Goal: Communication & Community: Answer question/provide support

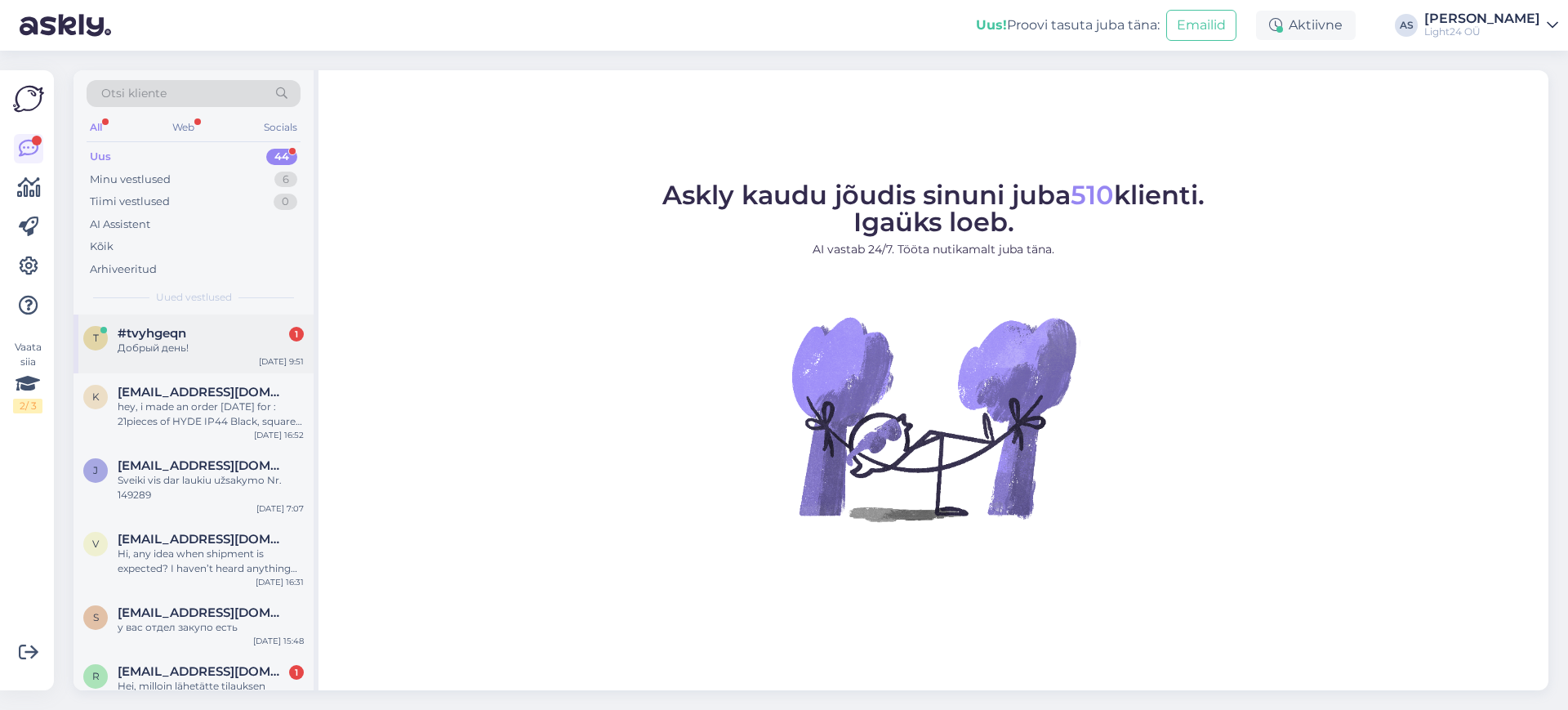
click at [176, 339] on span "#tvyhgeqn" at bounding box center [151, 334] width 68 height 15
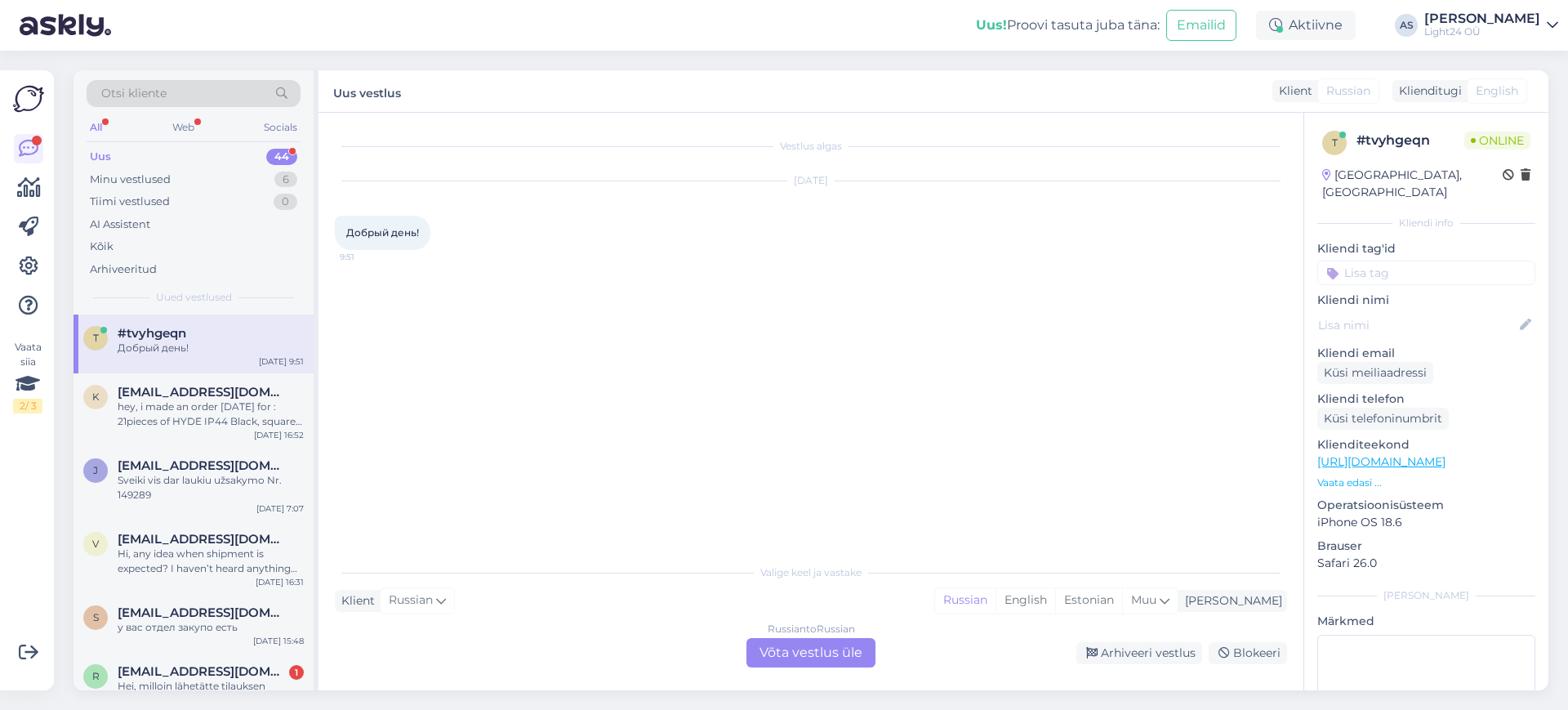
click at [826, 654] on div "Russian to Russian Võta vestlus üle" at bounding box center [811, 653] width 129 height 30
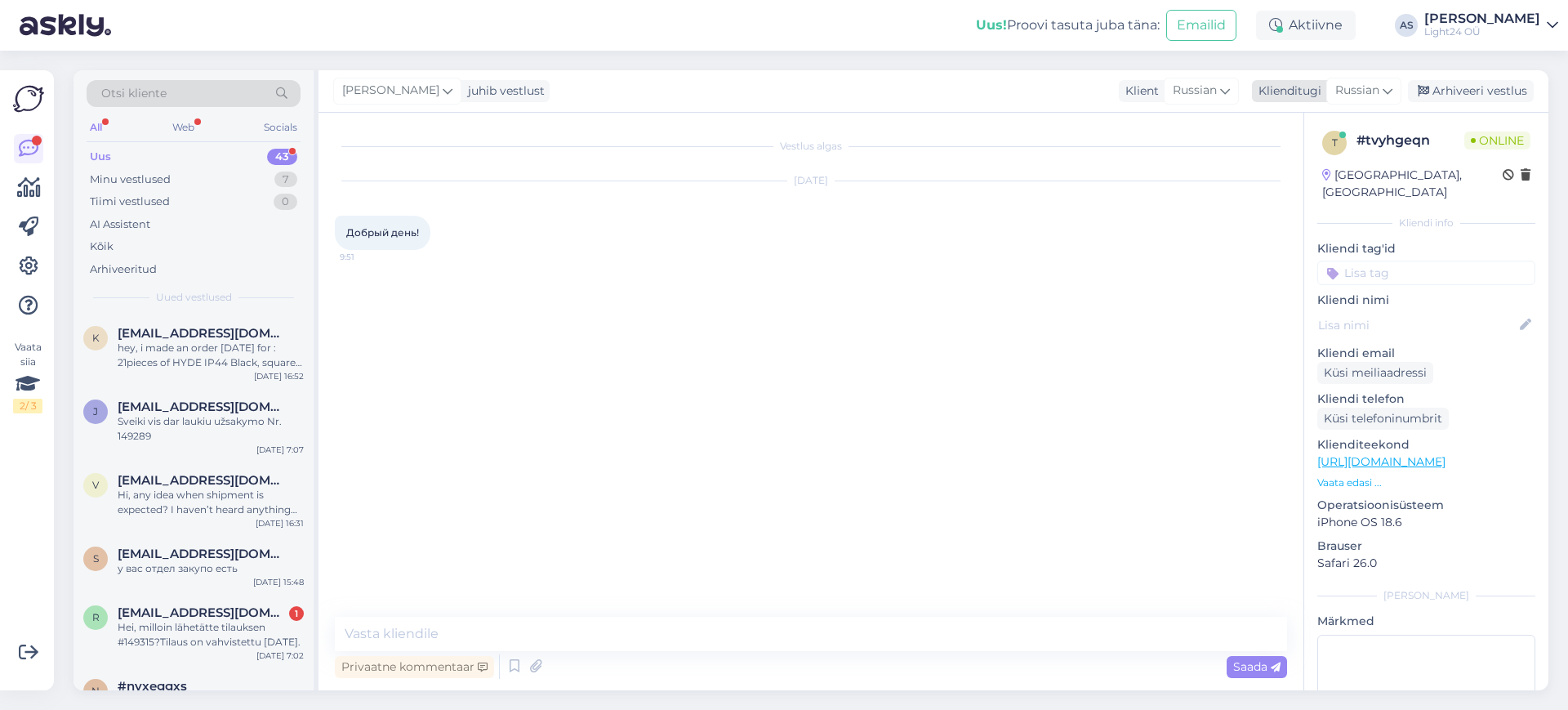
click at [1369, 88] on span "Russian" at bounding box center [1357, 91] width 44 height 18
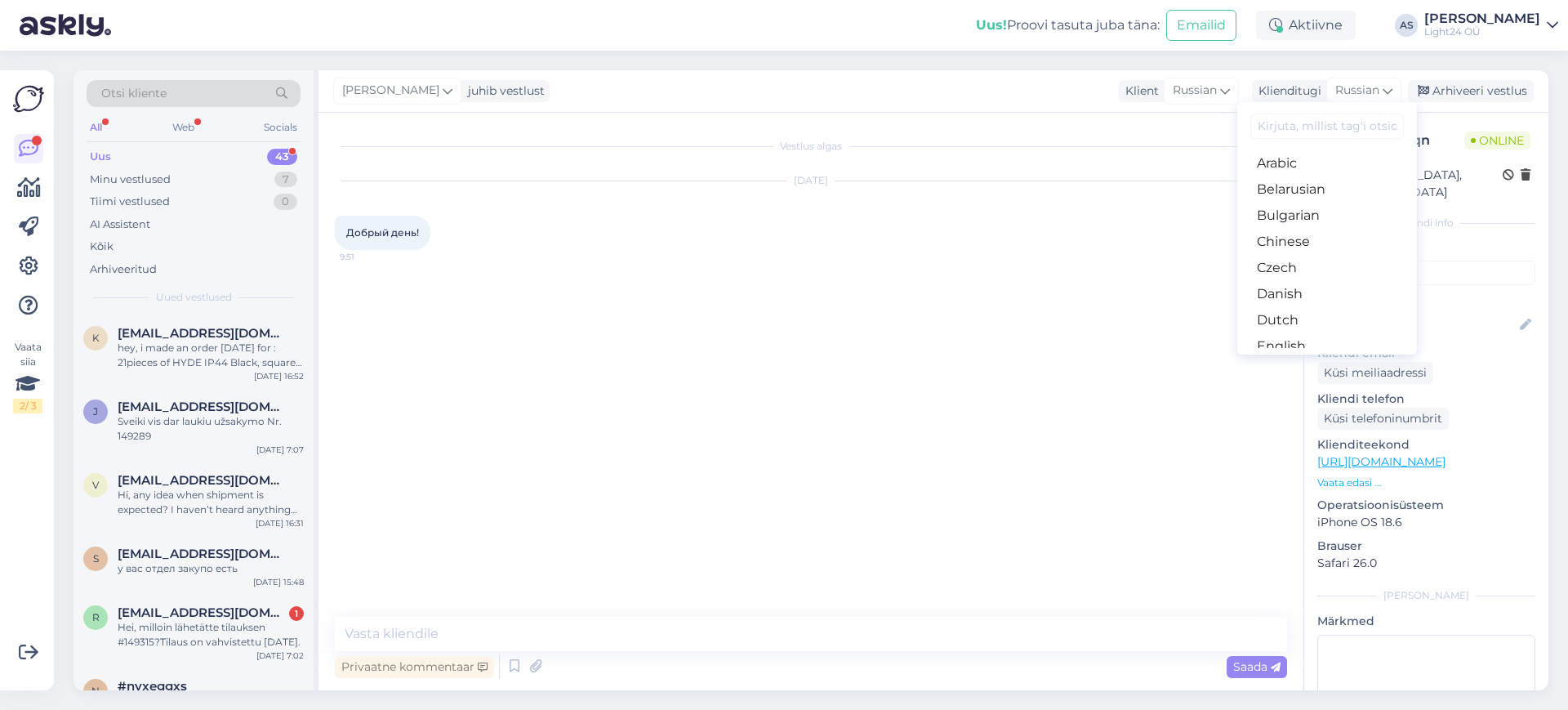
click at [1328, 129] on input at bounding box center [1327, 126] width 154 height 26
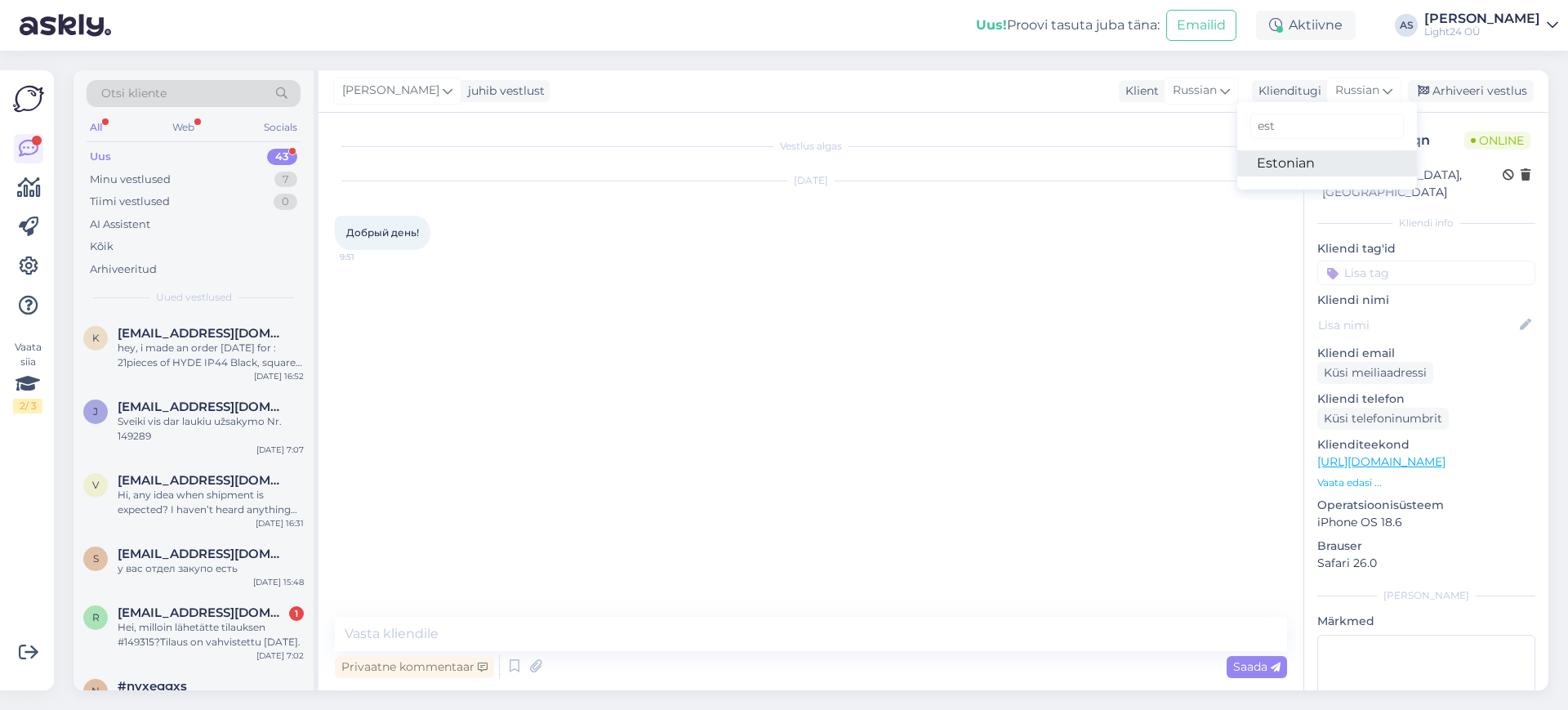
type input "est"
click at [1287, 163] on link "Estonian" at bounding box center [1327, 164] width 179 height 26
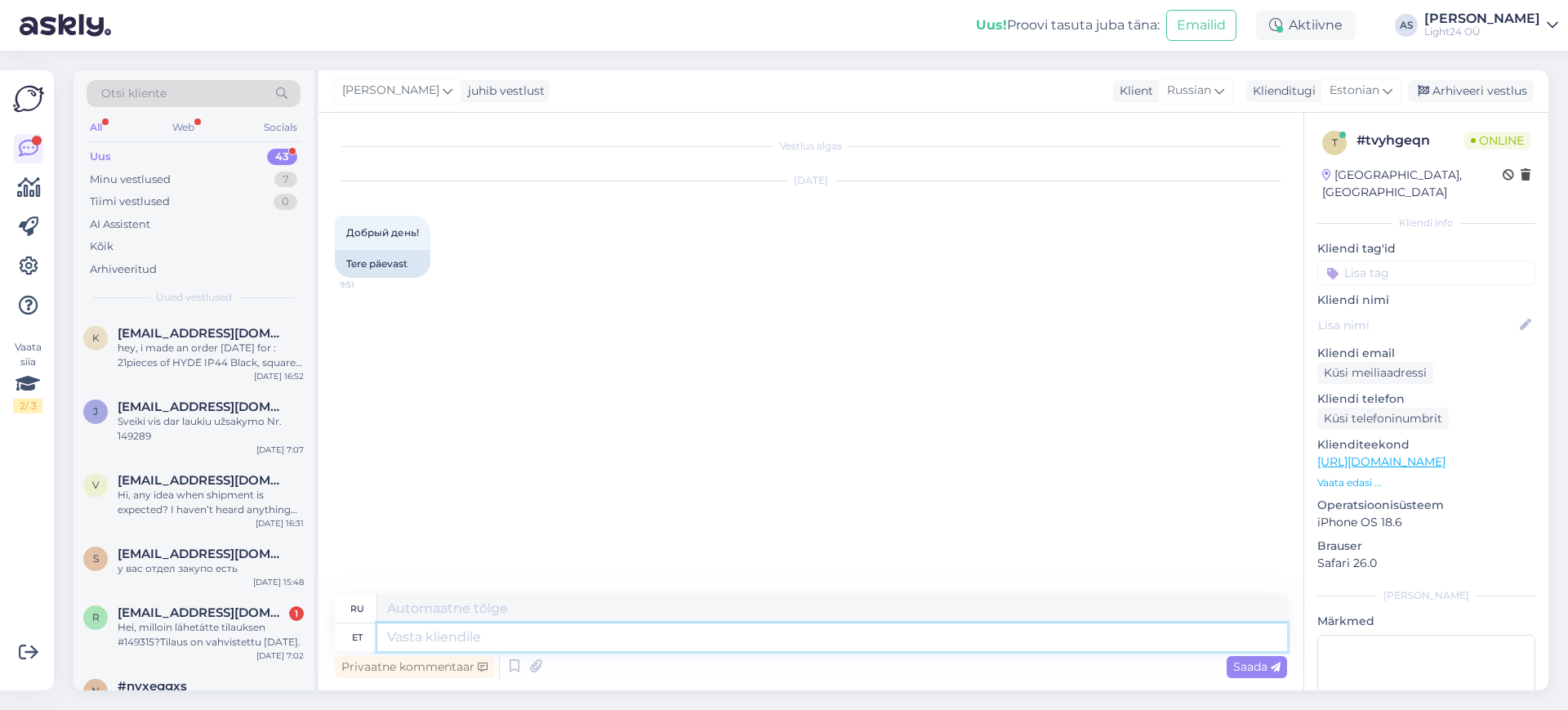
click at [582, 631] on textarea at bounding box center [831, 638] width 910 height 28
type textarea "Tere"
type textarea "Привет"
type textarea "Tere!"
type textarea "Привет!"
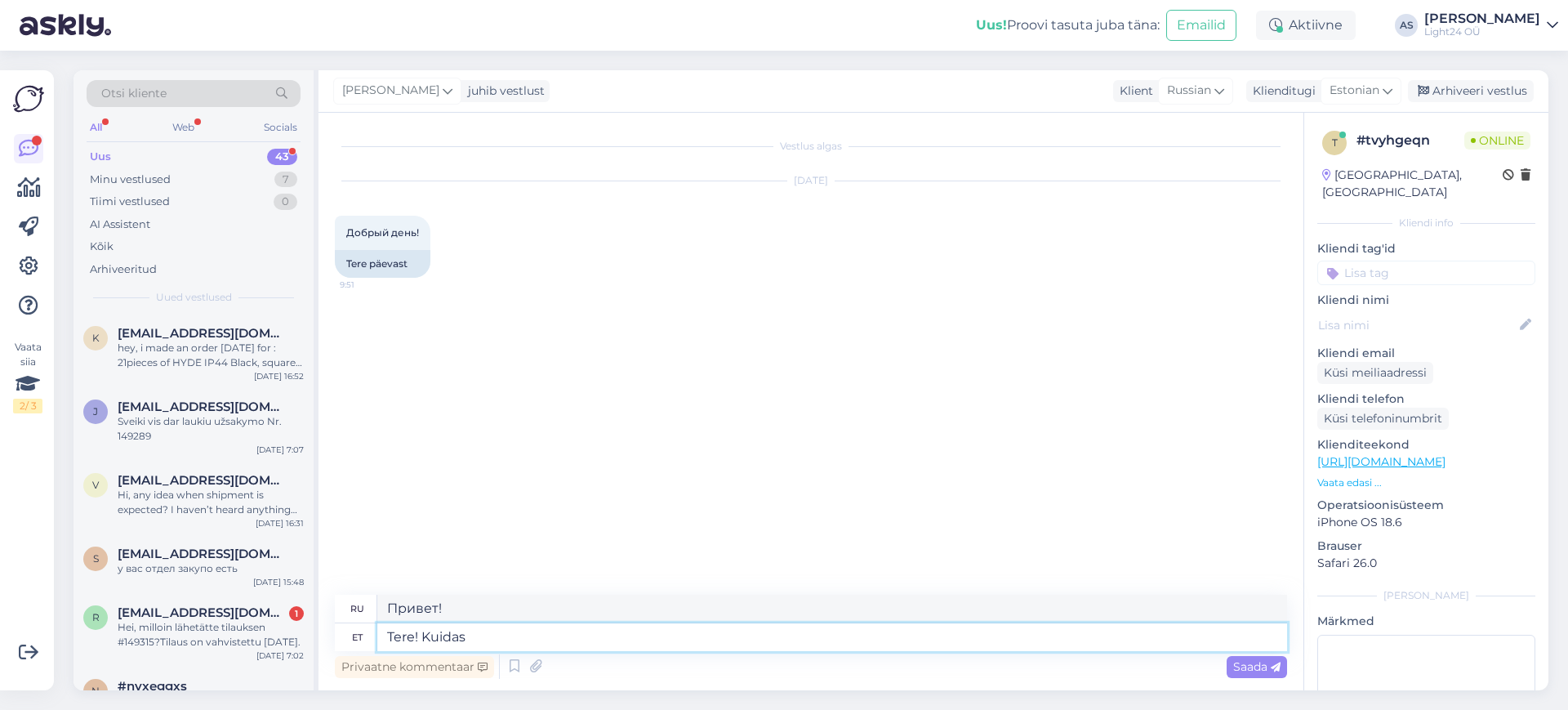
type textarea "Tere! Kuidas"
type textarea "Привет, как дела?"
type textarea "Tere! Kuidas aan aidata?"
type textarea "Здравствуйте! Чем я могу помочь?"
type textarea "Tere! Kuidas aan aidata?"
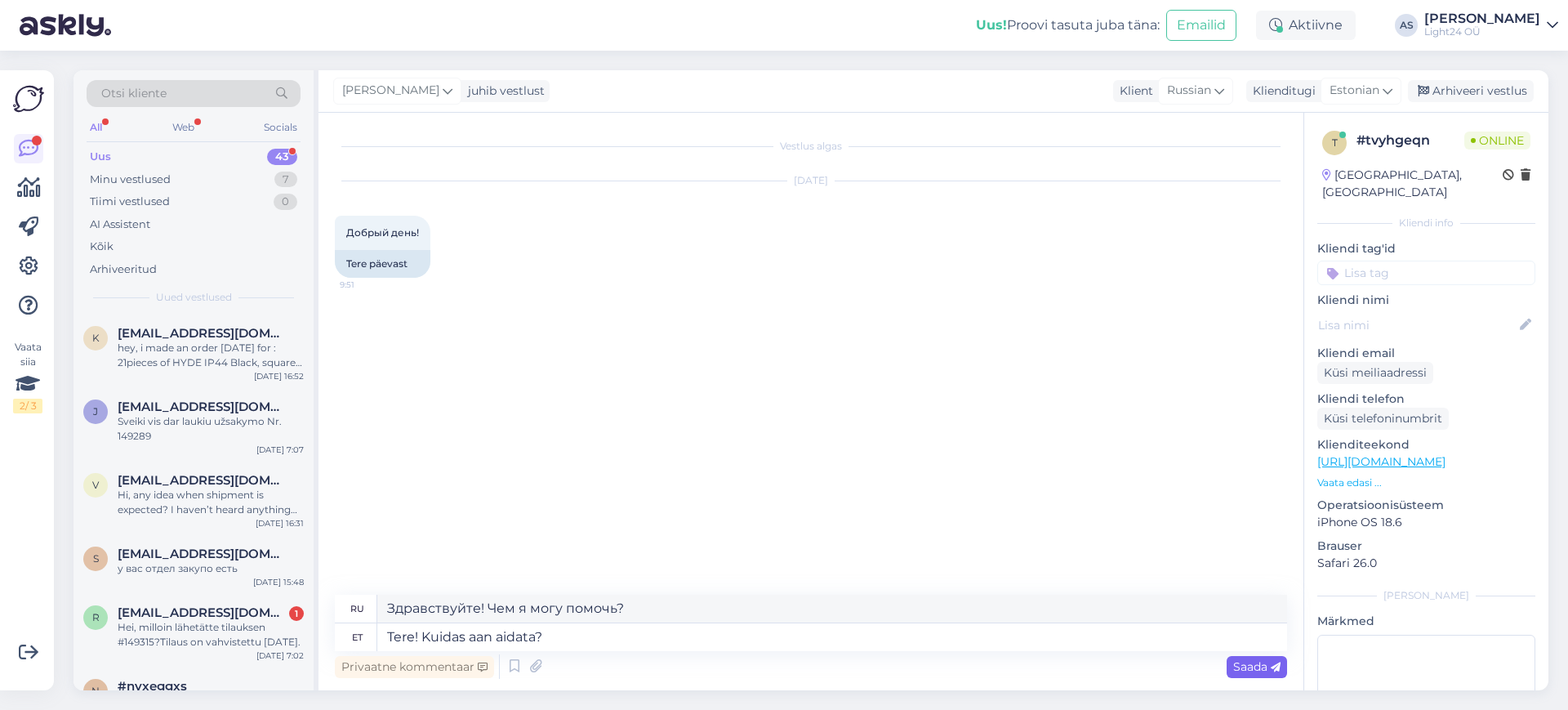
click at [1262, 666] on span "Saada" at bounding box center [1257, 667] width 48 height 15
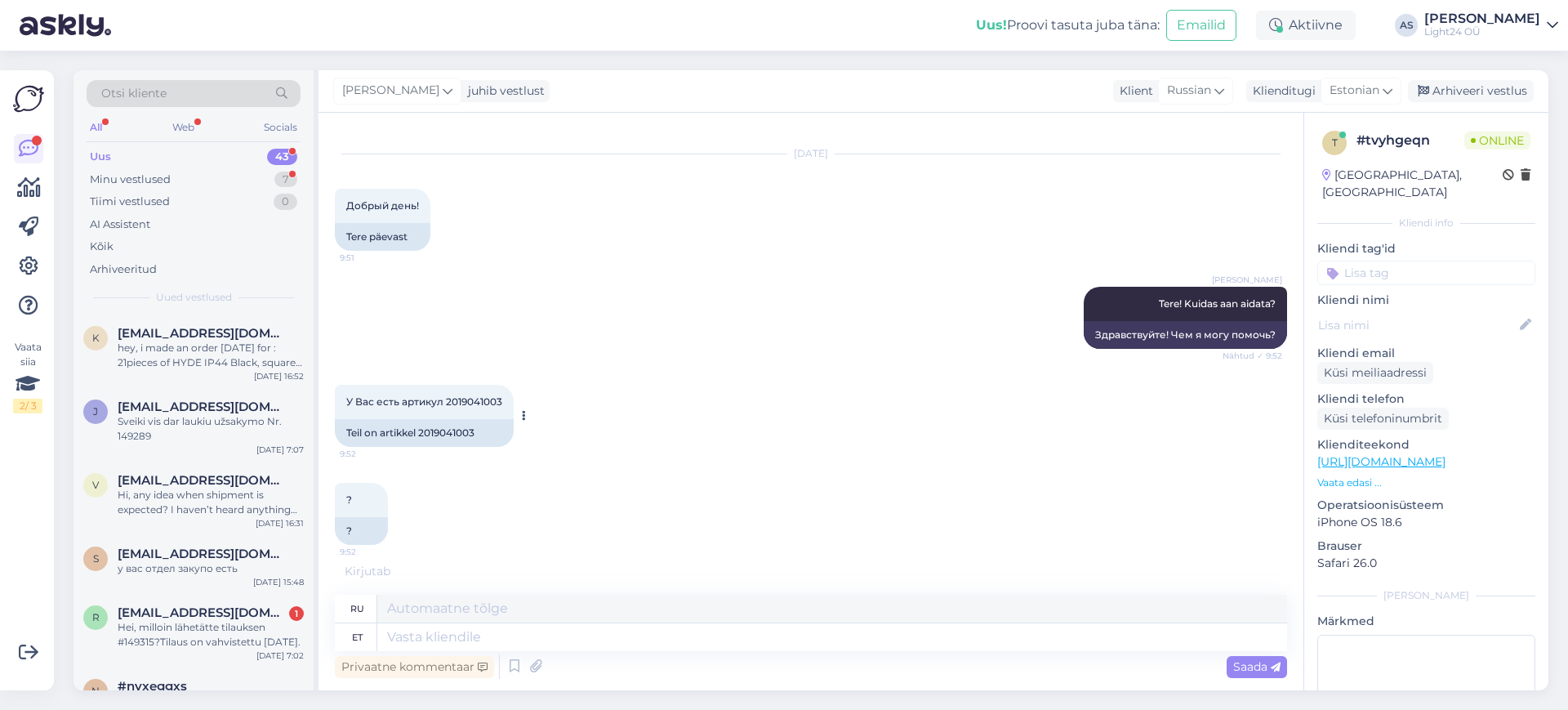
scroll to position [108, 0]
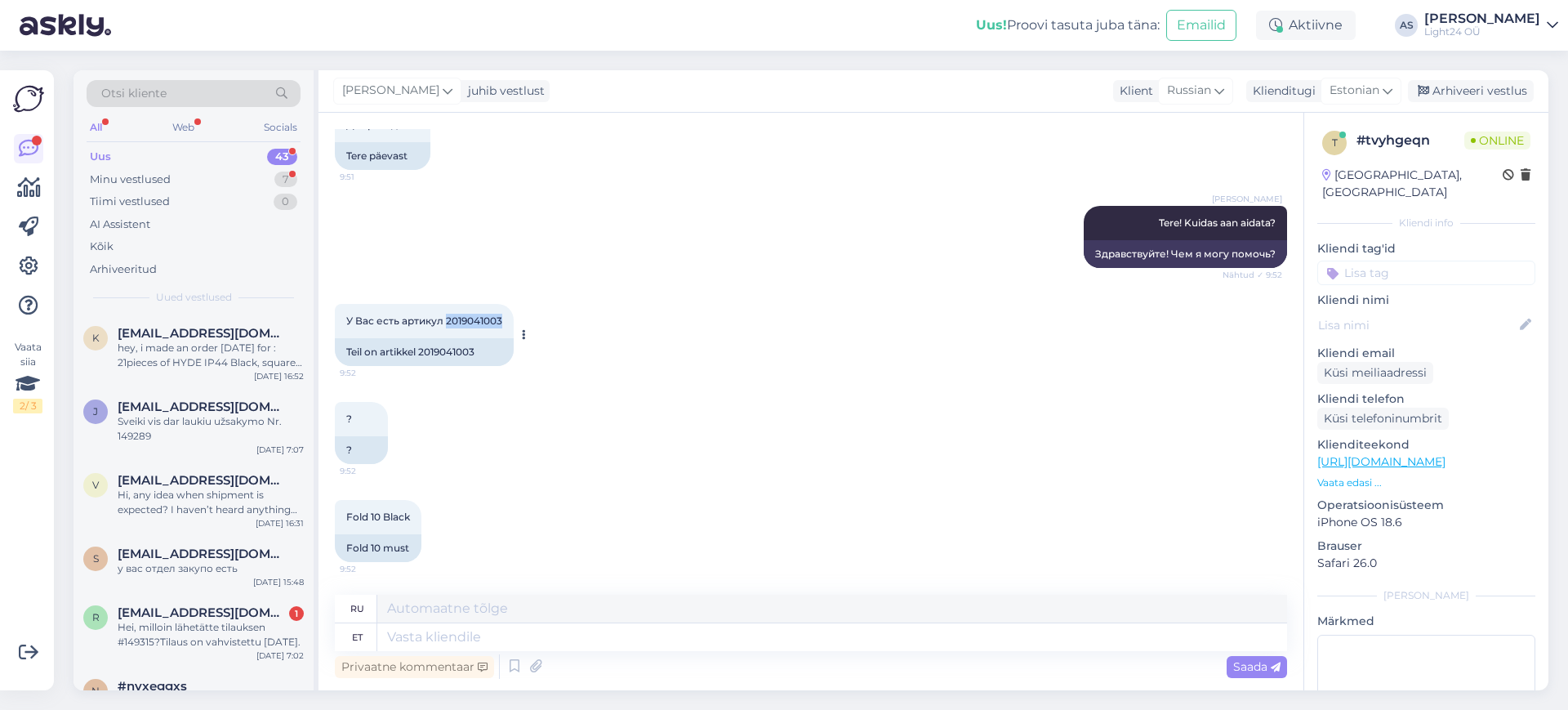
drag, startPoint x: 448, startPoint y: 318, endPoint x: 504, endPoint y: 320, distance: 56.0
click at [504, 320] on div "У Вас есть артикул 2019041003 9:52" at bounding box center [424, 321] width 179 height 35
copy span "2019041003"
click at [553, 628] on textarea at bounding box center [831, 638] width 910 height 28
type textarea "jaa, o"
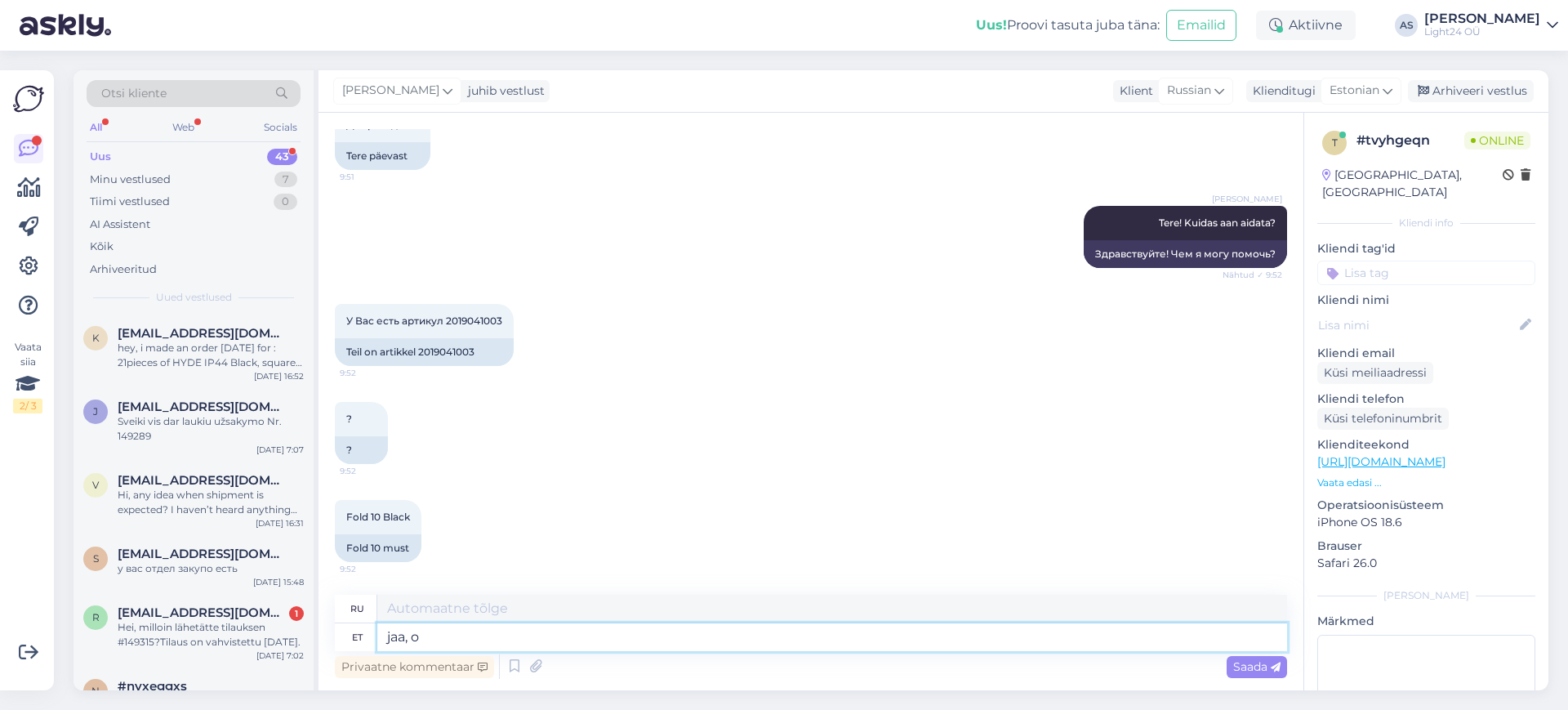
type textarea "да,"
type textarea "jaa, on"
type textarea "Да, это"
type textarea "jaa, on olemas s"
type textarea "да, есть"
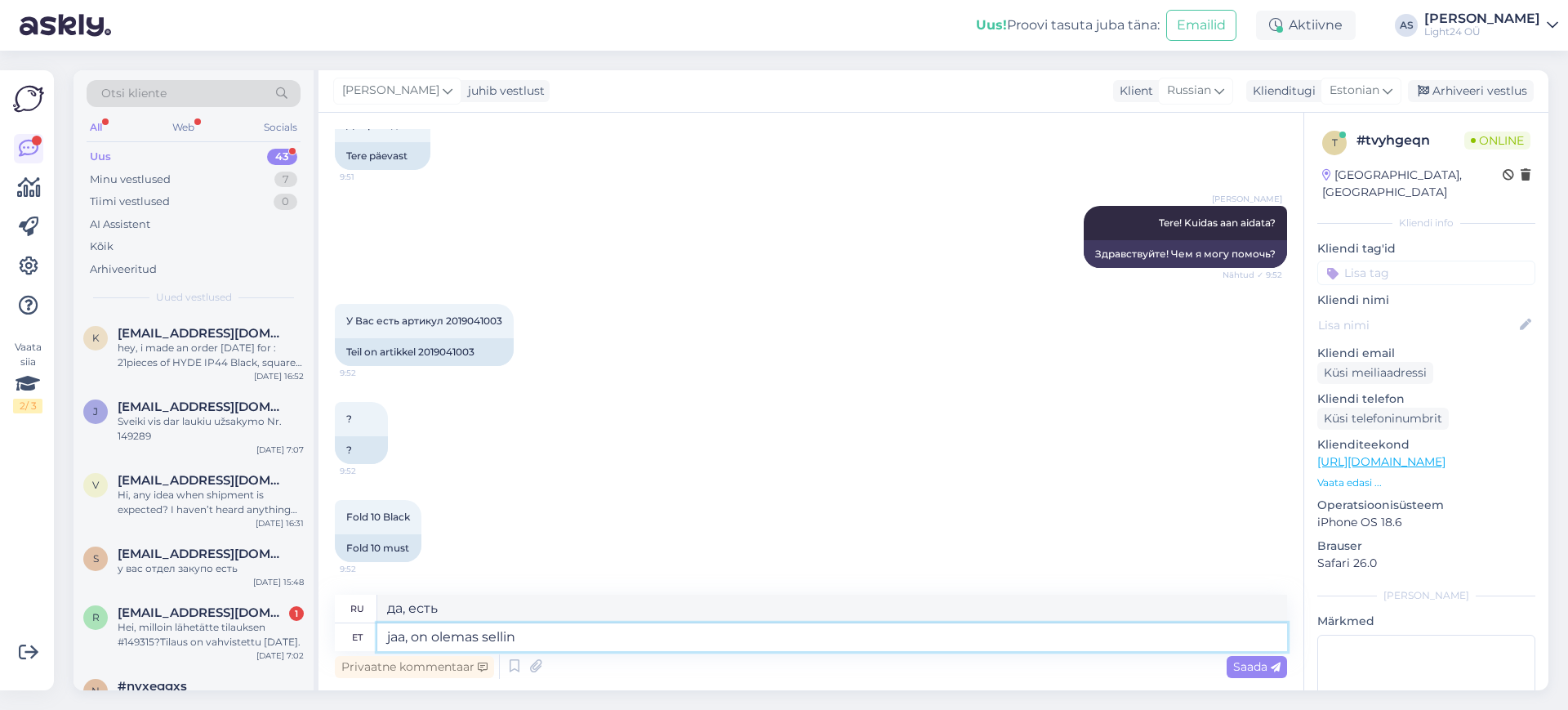
type textarea "jaa, on olemas selline"
type textarea "да, есть такая вещь"
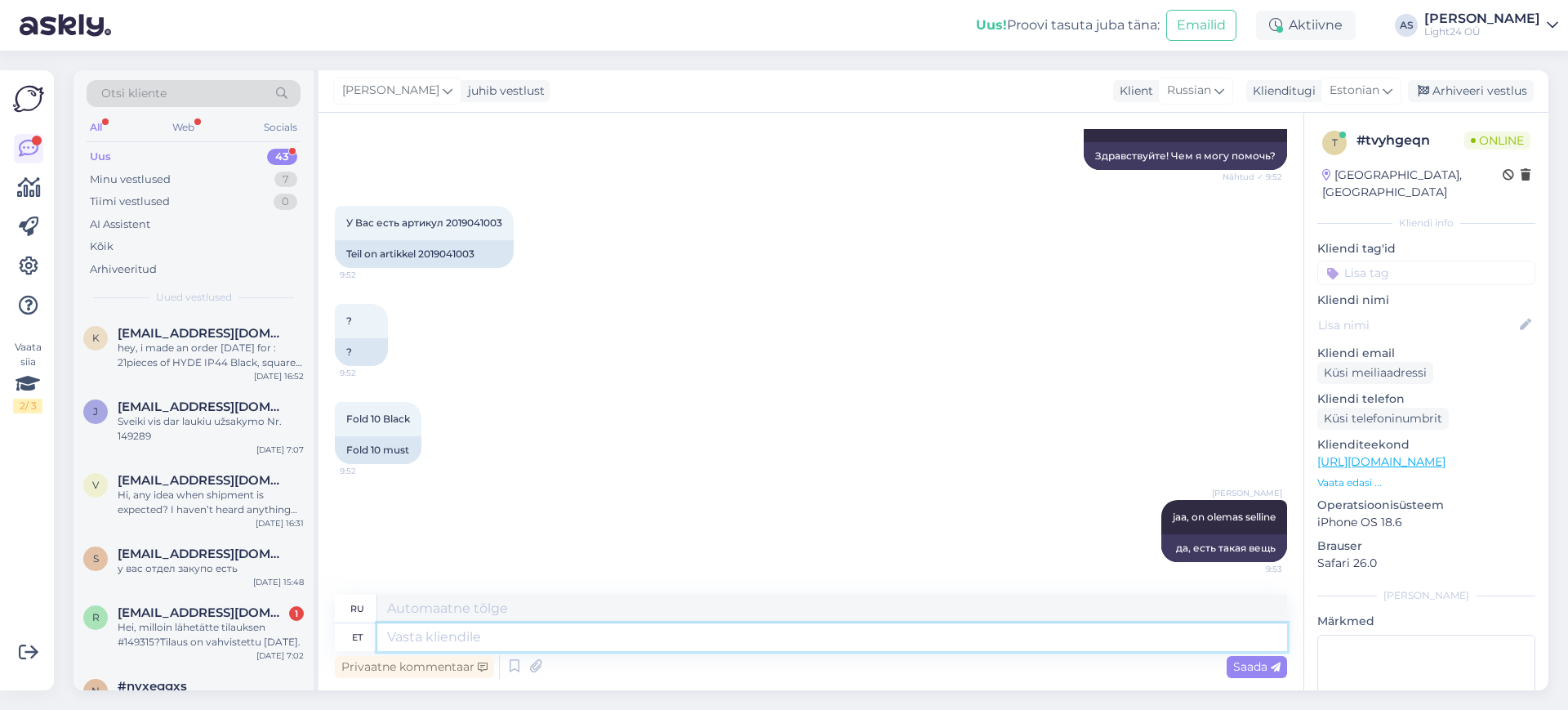
click at [460, 639] on textarea at bounding box center [831, 638] width 910 height 28
type textarea "Milline"
type textarea "Который"
type textarea "Milline kogus"
type textarea "Какое количество"
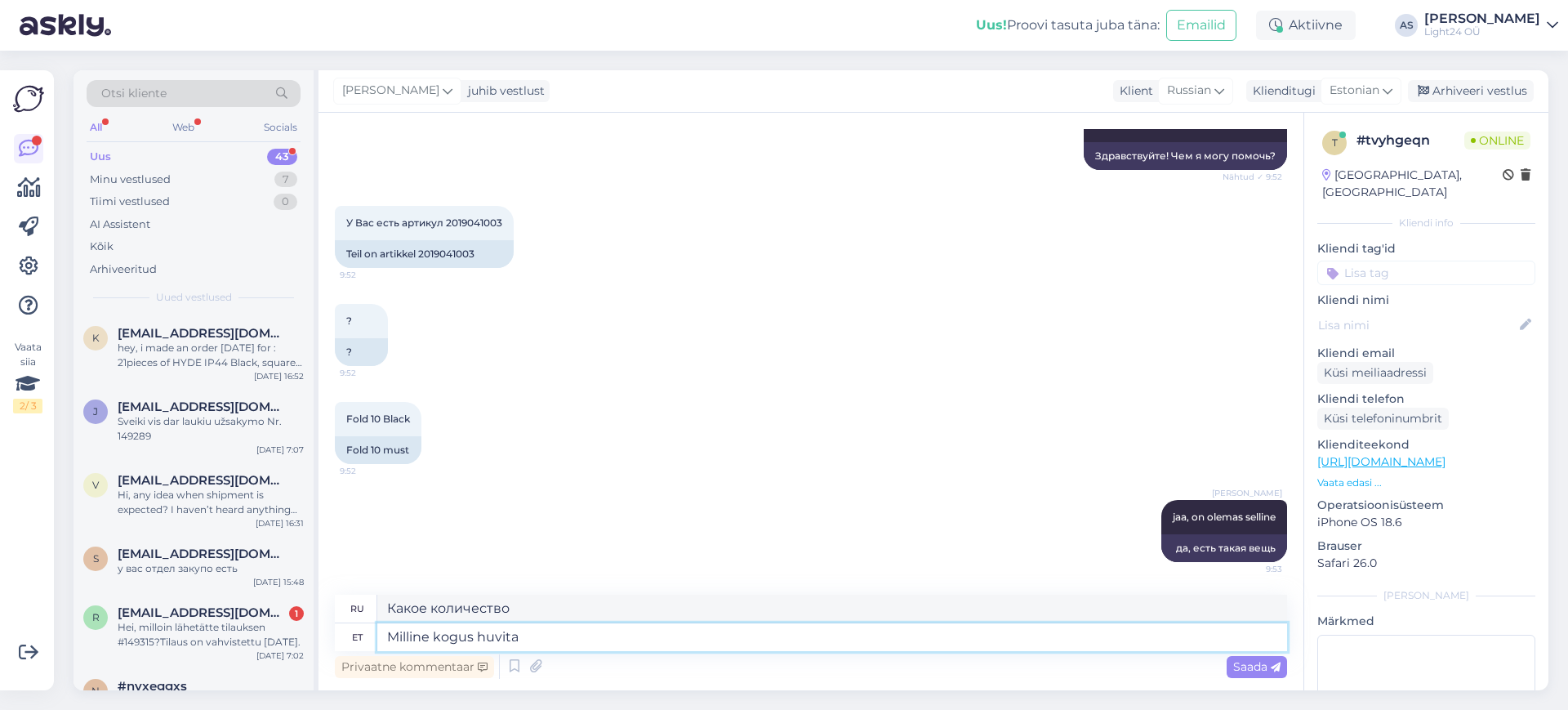
type textarea "Milline kogus huvitab"
type textarea "Какое количество вас интересует?"
type textarea "Milline kogus huvitab?"
click at [1257, 666] on span "Saada" at bounding box center [1257, 667] width 48 height 15
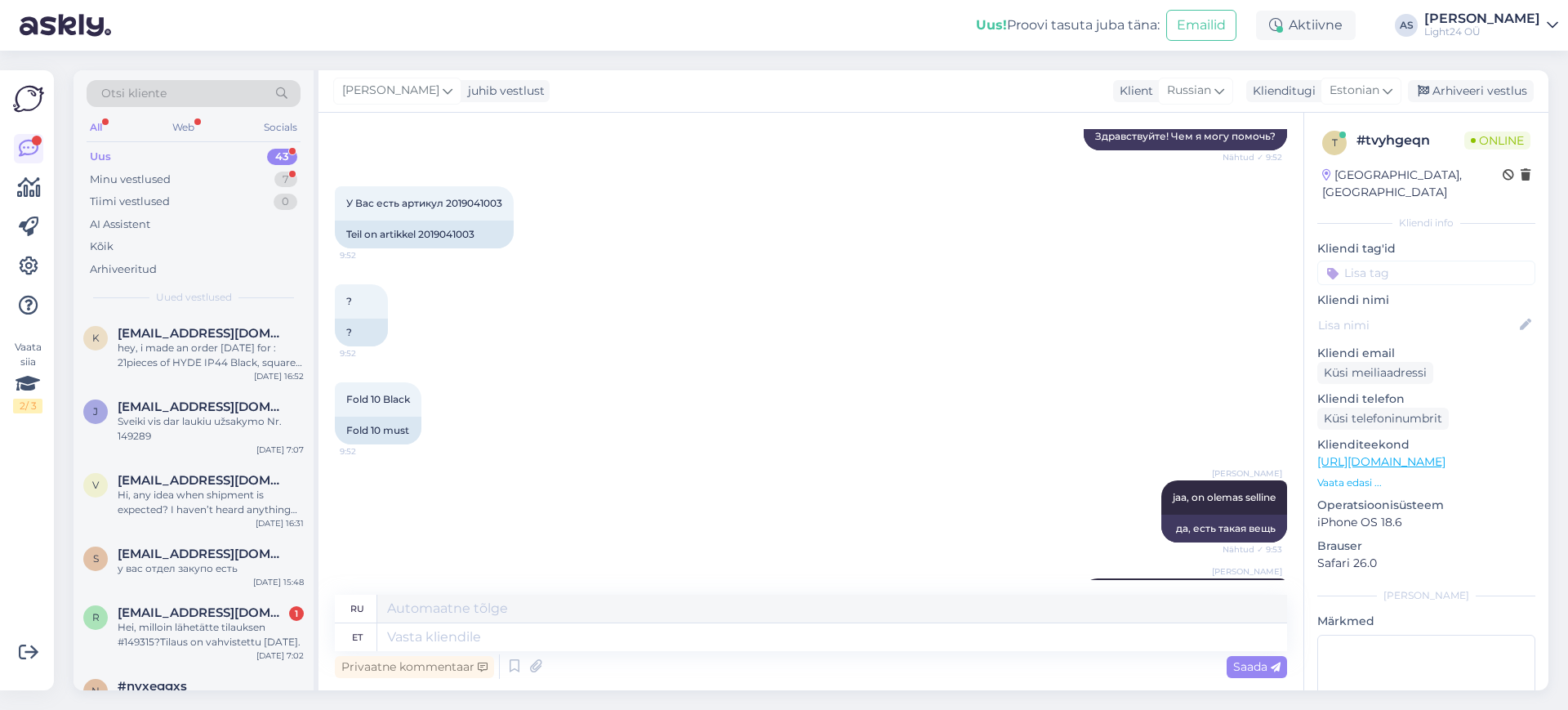
scroll to position [191, 0]
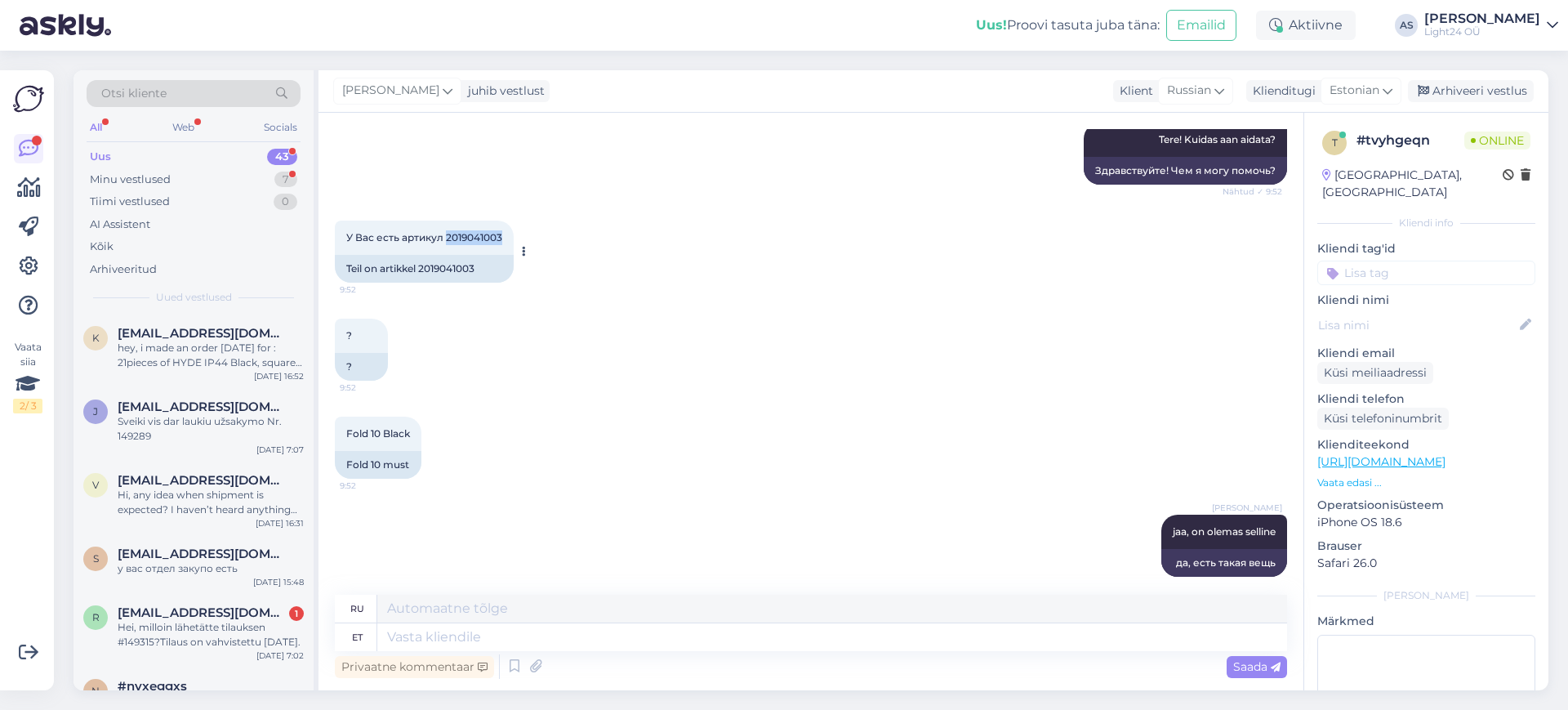
drag, startPoint x: 446, startPoint y: 234, endPoint x: 500, endPoint y: 239, distance: 54.2
click at [500, 239] on span "У Вас есть артикул 2019041003" at bounding box center [425, 237] width 156 height 12
copy span "2019041003"
click at [455, 631] on textarea at bounding box center [831, 638] width 910 height 28
type textarea "30"
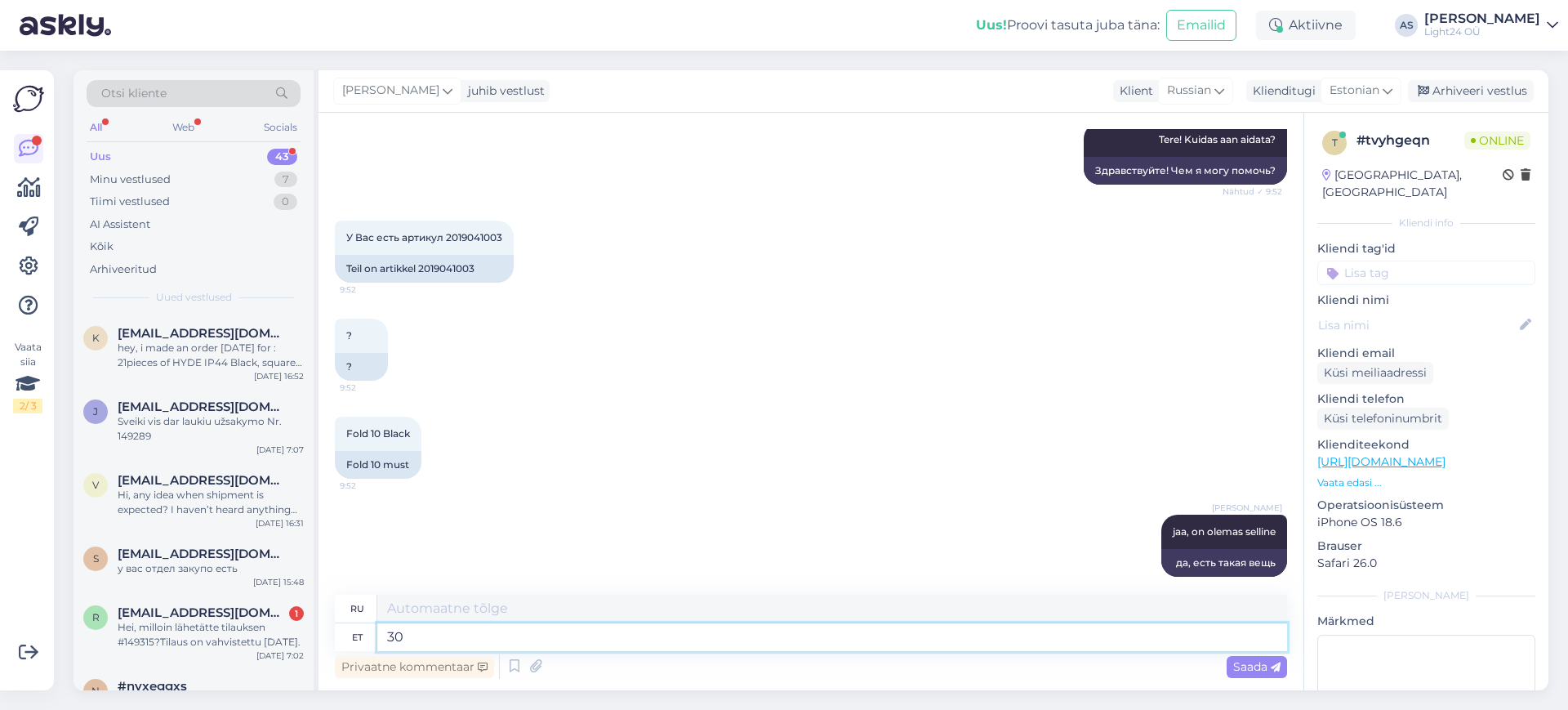
type textarea "30"
type textarea "30 lambi"
type textarea "30 ламп"
type textarea "30 lambi korral s"
type textarea "Для 30 ламп"
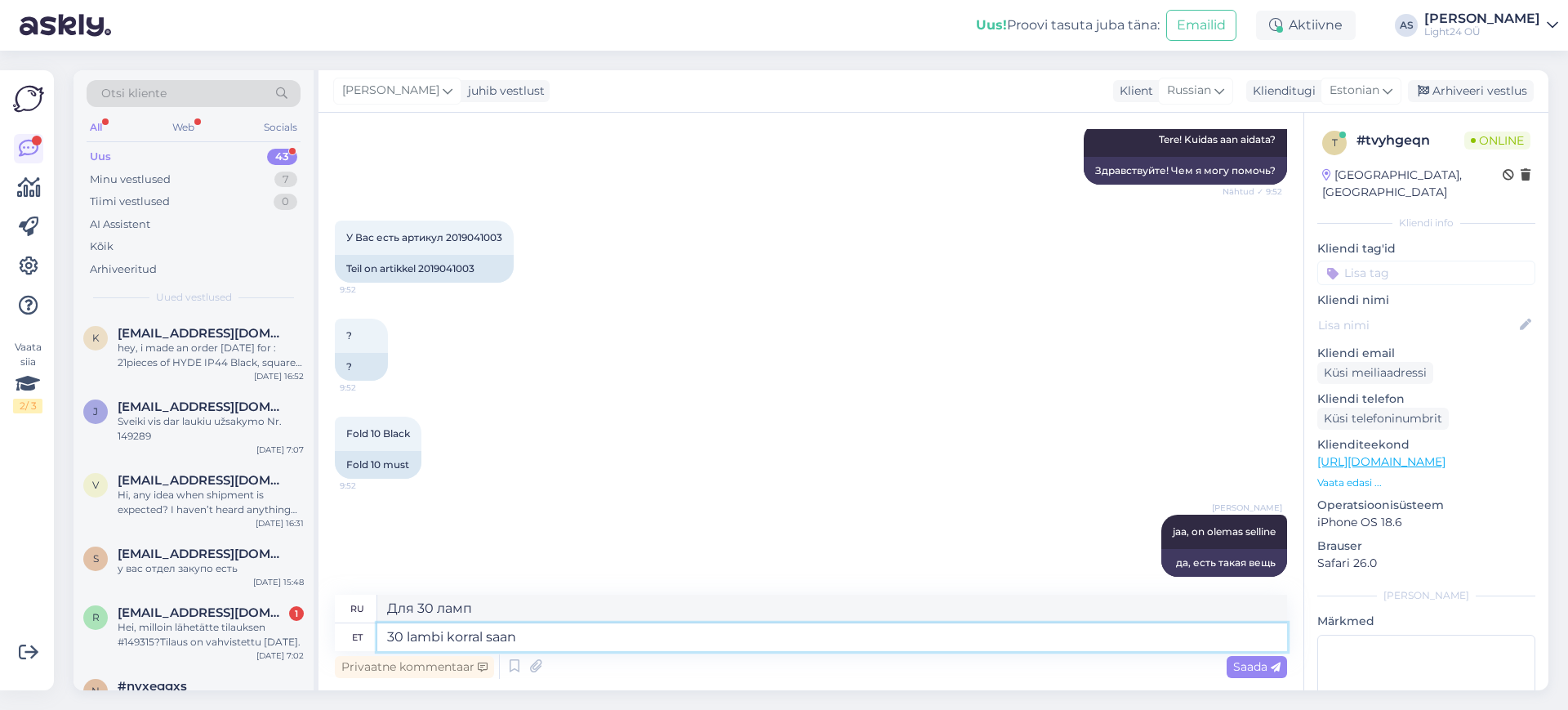
type textarea "30 lambi korral saan"
type textarea "За 30 ламп я получаю"
type textarea "30 lambi korral saan pakkuda hi"
type textarea "Могу предложить за 30 ламп"
type textarea "30 lambi korral saan pakkuda hinnaks"
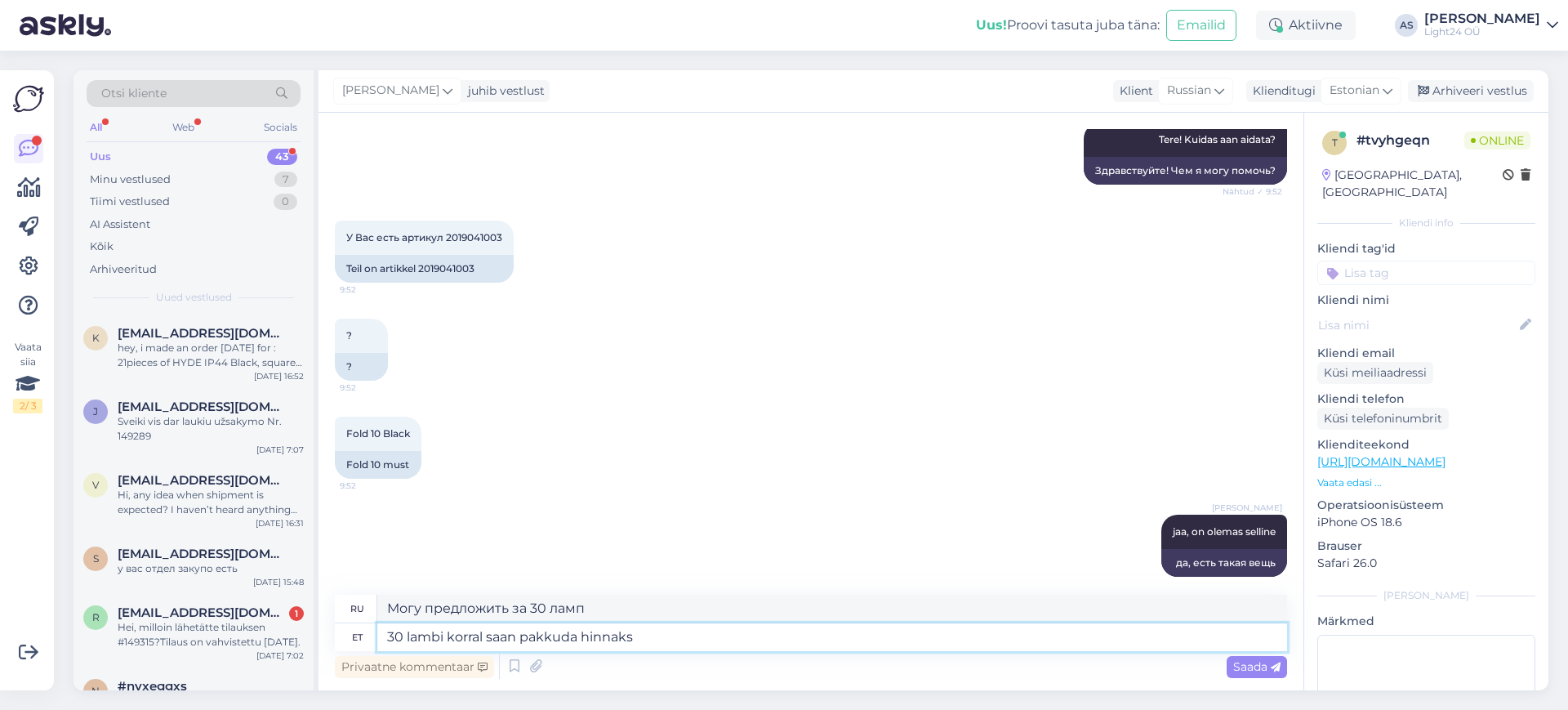
type textarea "За 30 ламп могу предложить цену"
type textarea "30 lambi korral saan pakkuda hinnaks 74,5"
type textarea "За 30 ламп могу предложить цену 74,5"
type textarea "30 lambi korral saan pakkuda hinnaks 74,5+VA"
type textarea "За 30 ламп могу предложить цену 74,5+"
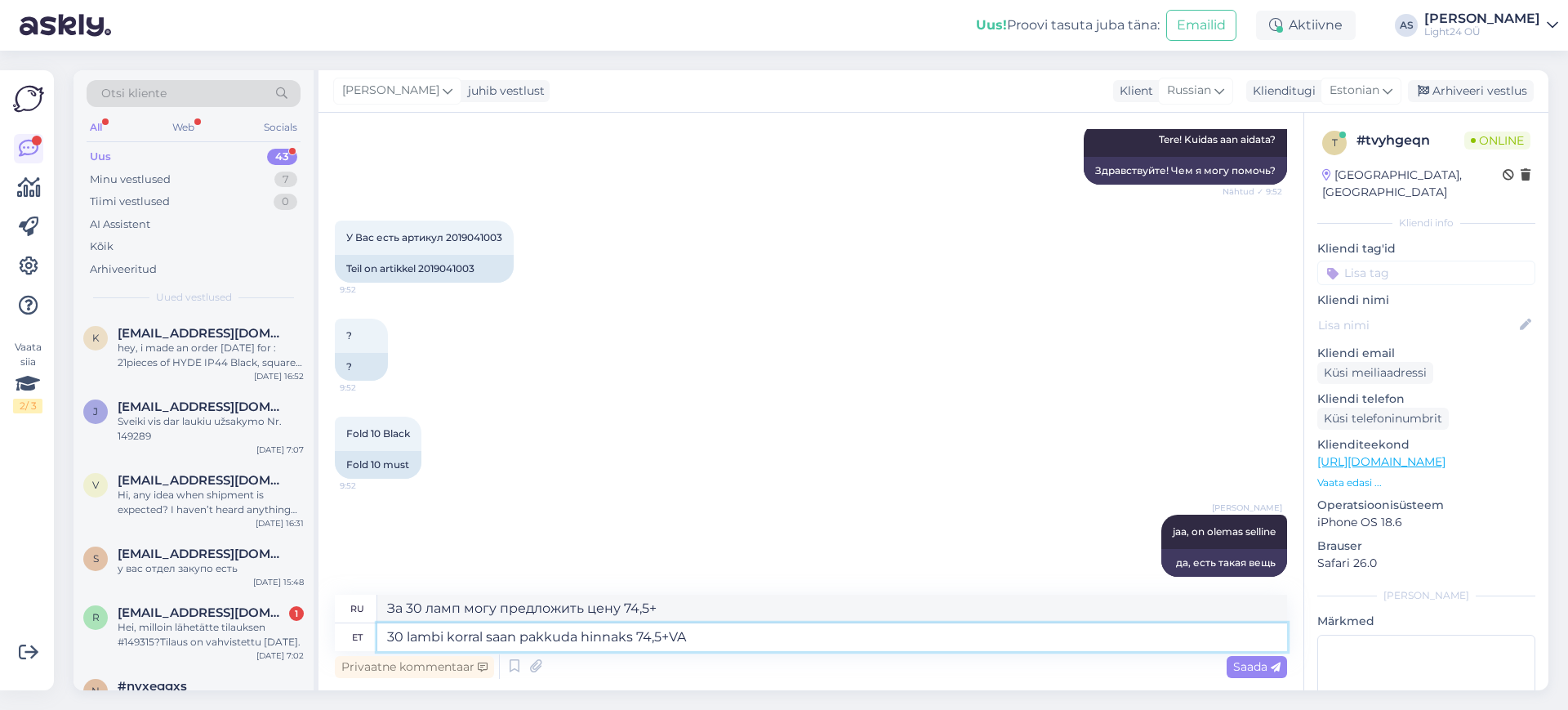
type textarea "30 lambi korral saan pakkuda hinnaks 74,5+VAT"
type textarea "За 30 ламп могу предложить цену 74,5+НДС."
type textarea "30 lambi korral saan pakkuda hinnaks 74,5+VAT"
click at [1254, 675] on div "Saada" at bounding box center [1256, 667] width 60 height 22
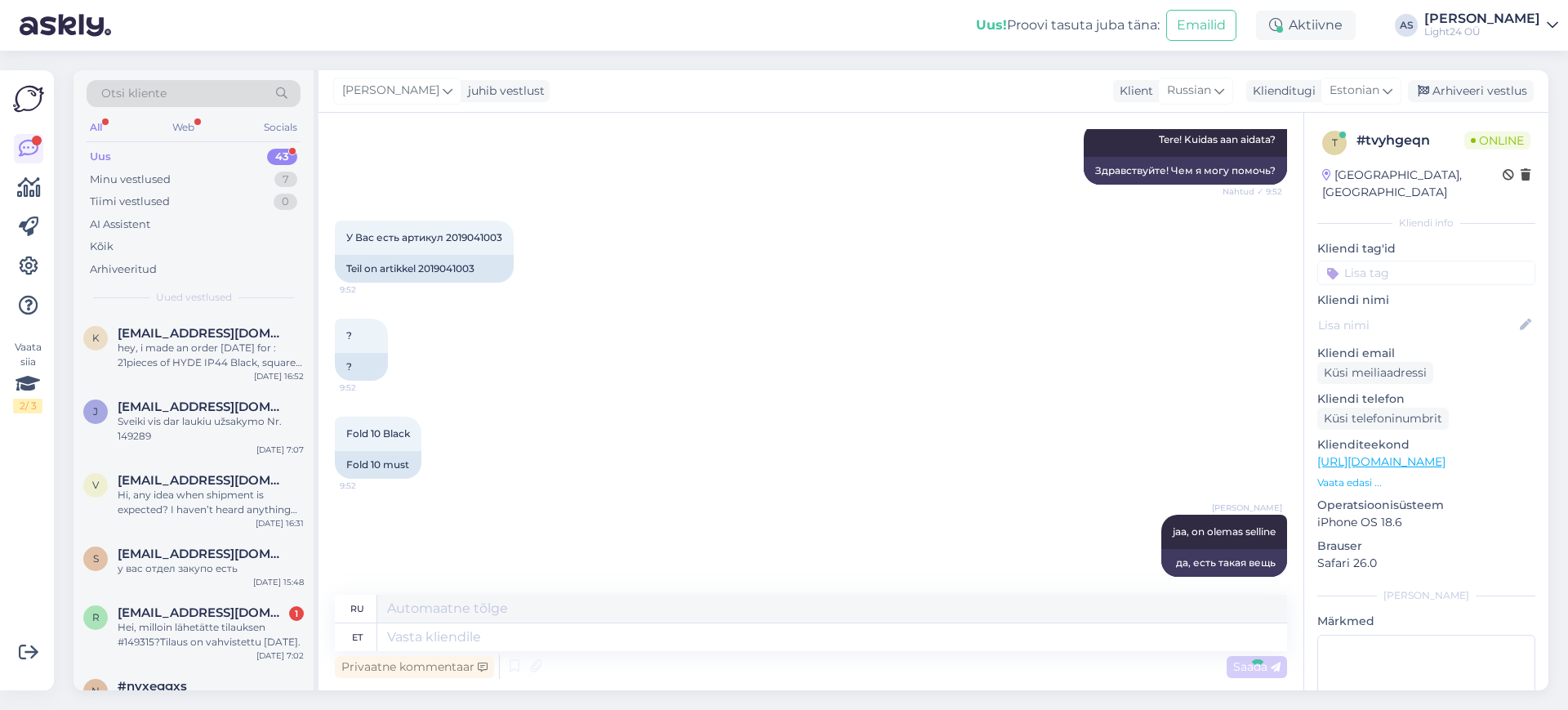
scroll to position [530, 0]
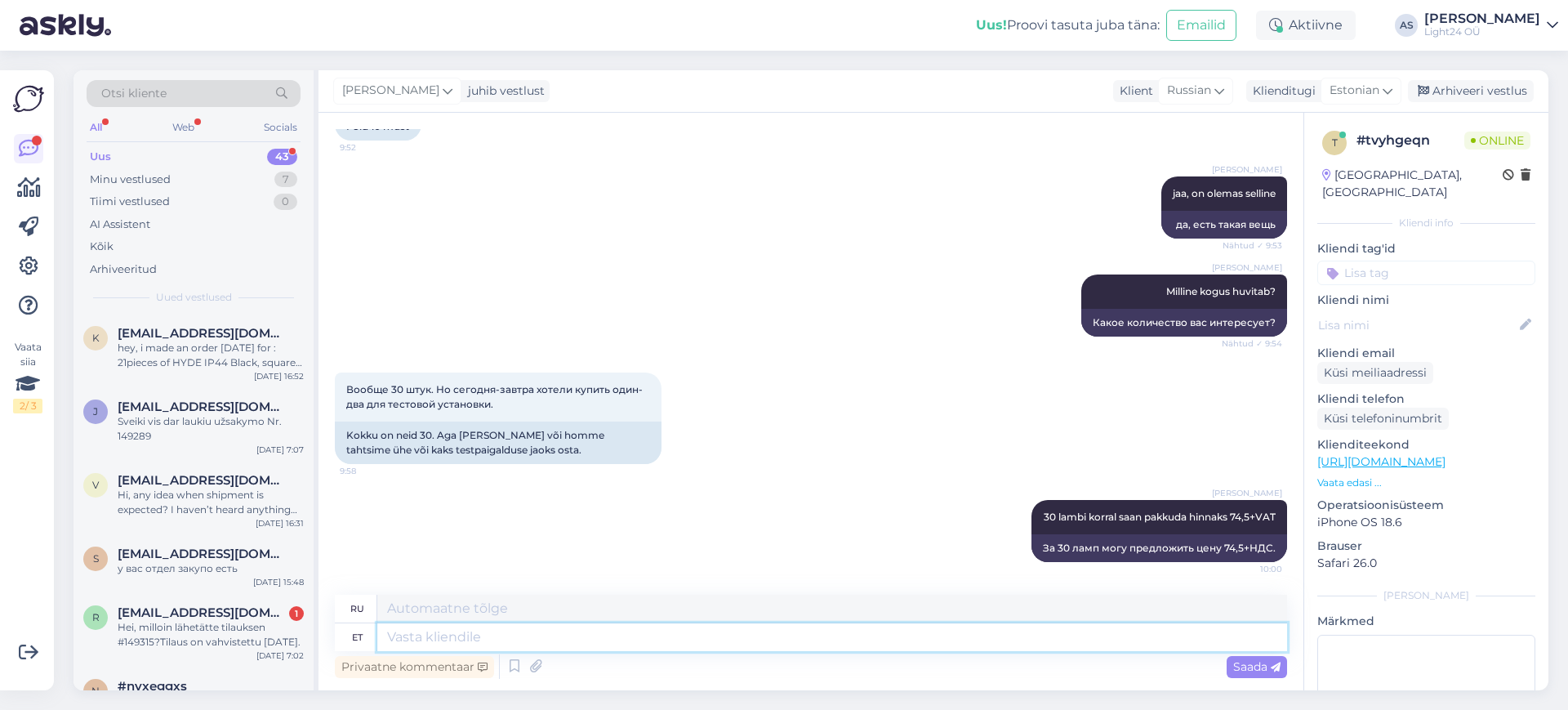
click at [571, 634] on textarea at bounding box center [831, 638] width 910 height 28
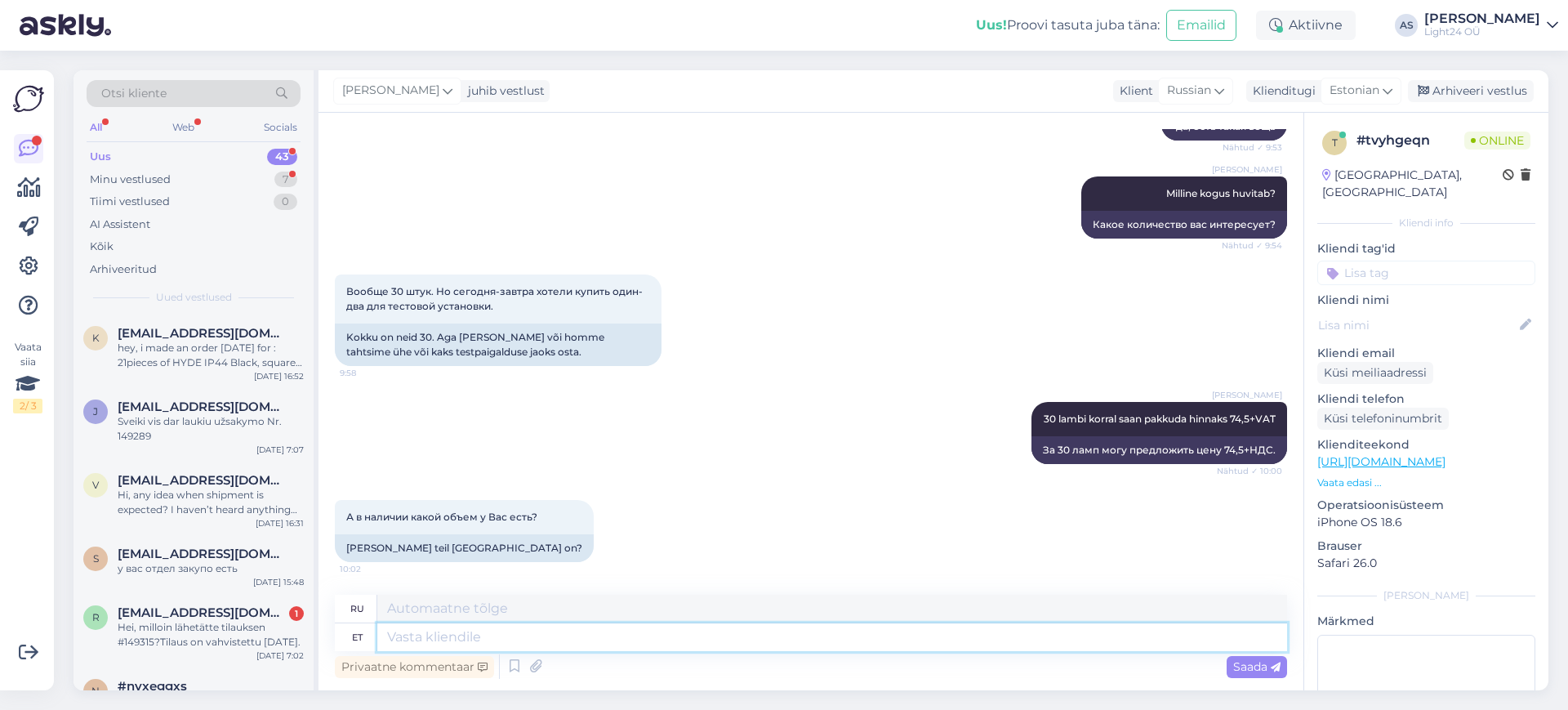
click at [705, 642] on textarea at bounding box center [831, 638] width 910 height 28
type textarea "N"
type textarea "Н"
type textarea "Nee"
type textarea "Ни"
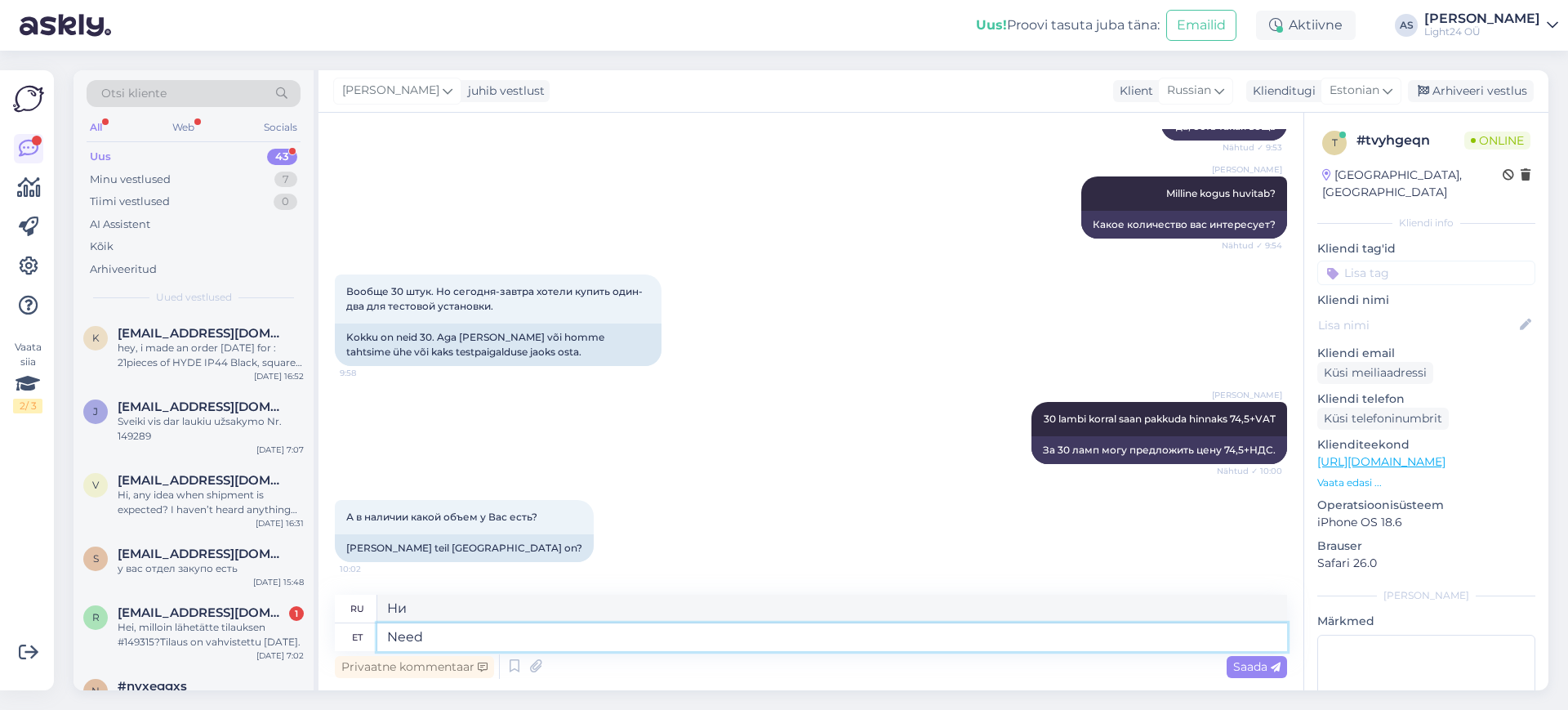
type textarea "Need"
type textarea "Эти"
type textarea "Need tule"
type textarea "Эти приходят"
type textarea "Need tulevad"
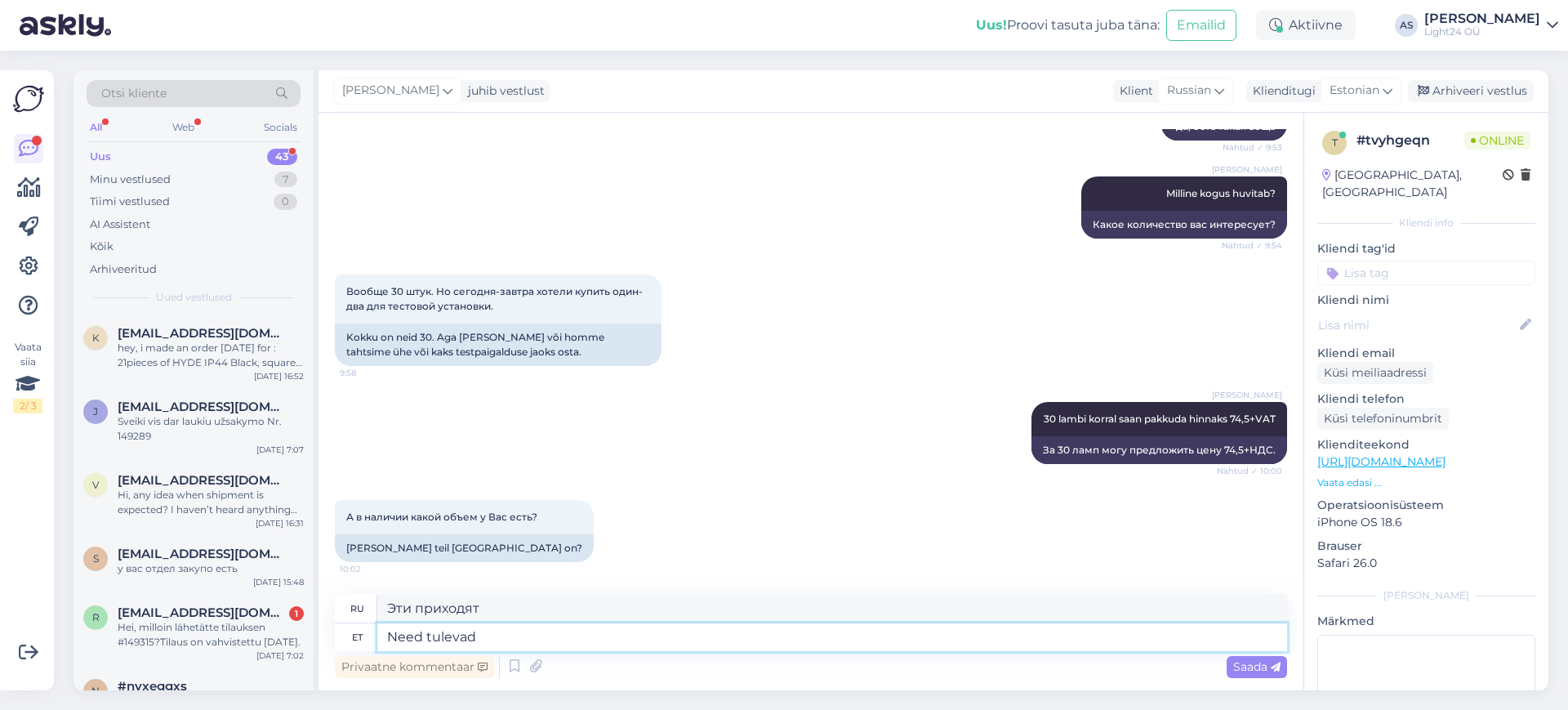
type textarea "Они идут."
type textarea "Need tulevad umbes 1"
type textarea "Они приходят примерно через"
type textarea "Need tulevad umbes 10 p"
type textarea "Они приходят примерно через 10"
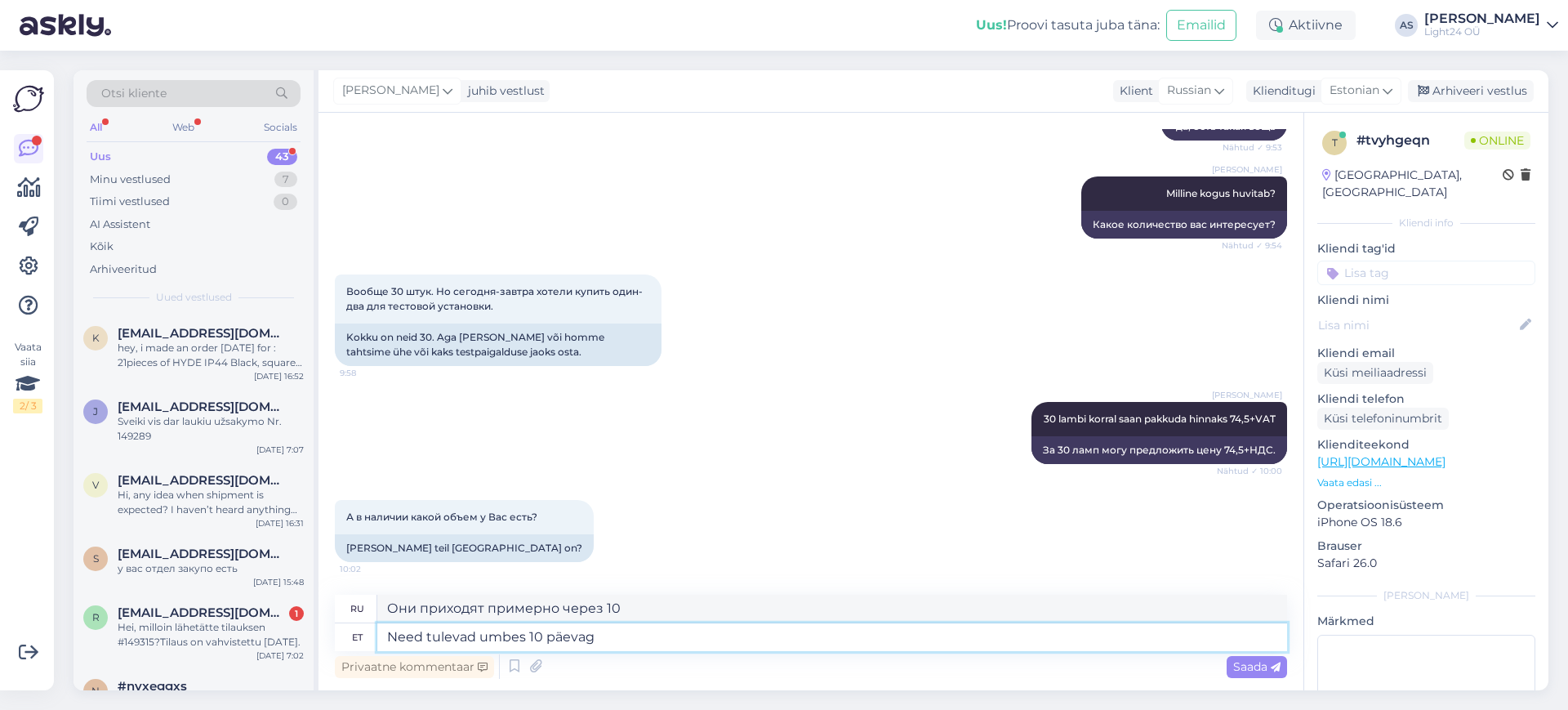
type textarea "Need tulevad umbes 10 päevaga"
type textarea "Они прибудут примерно через 10 дней."
click at [389, 632] on textarea "Need tulevad umbes 10 päevaga." at bounding box center [831, 638] width 910 height 28
type textarea "Nordluxi laos on olemasNeed tulevad umbes 10 päevaga."
type textarea "Они есть в наличии у Nordlux. Прибудут примерно через 10 дней."
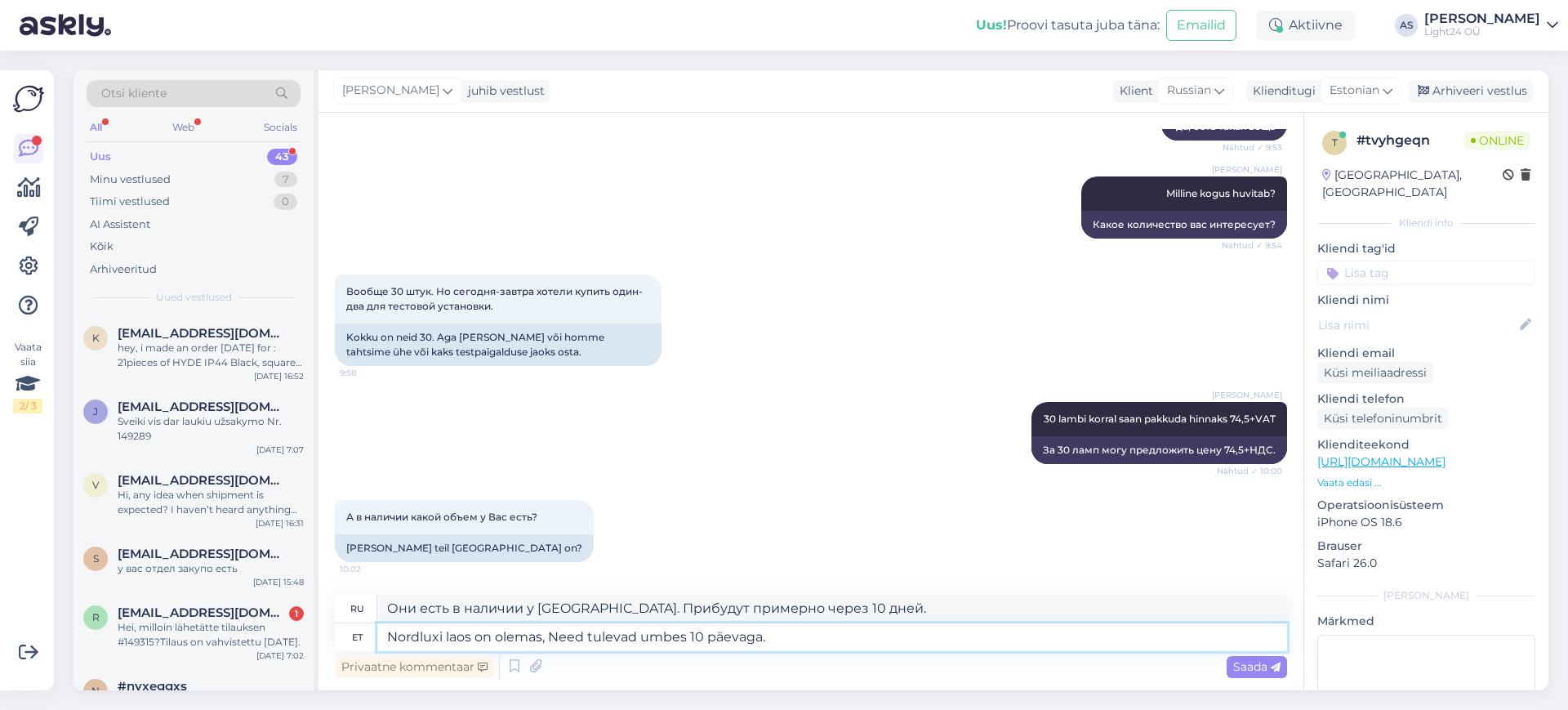
type textarea "Nordluxi laos on olemas, Need tulevad umbes 10 päevaga."
type textarea "У Nordlux они есть на складе, прибудут примерно через 10 дней."
type textarea "Nordluxi laos on olemas, jõuavad meile umbes 10 päevaga."
type textarea "Они есть на складе Nordlux и прибудут примерно через 10 дней."
click at [386, 639] on textarea "Nordluxi laos on olemas, jõuavad meile umbes 10 päevaga." at bounding box center [831, 638] width 910 height 28
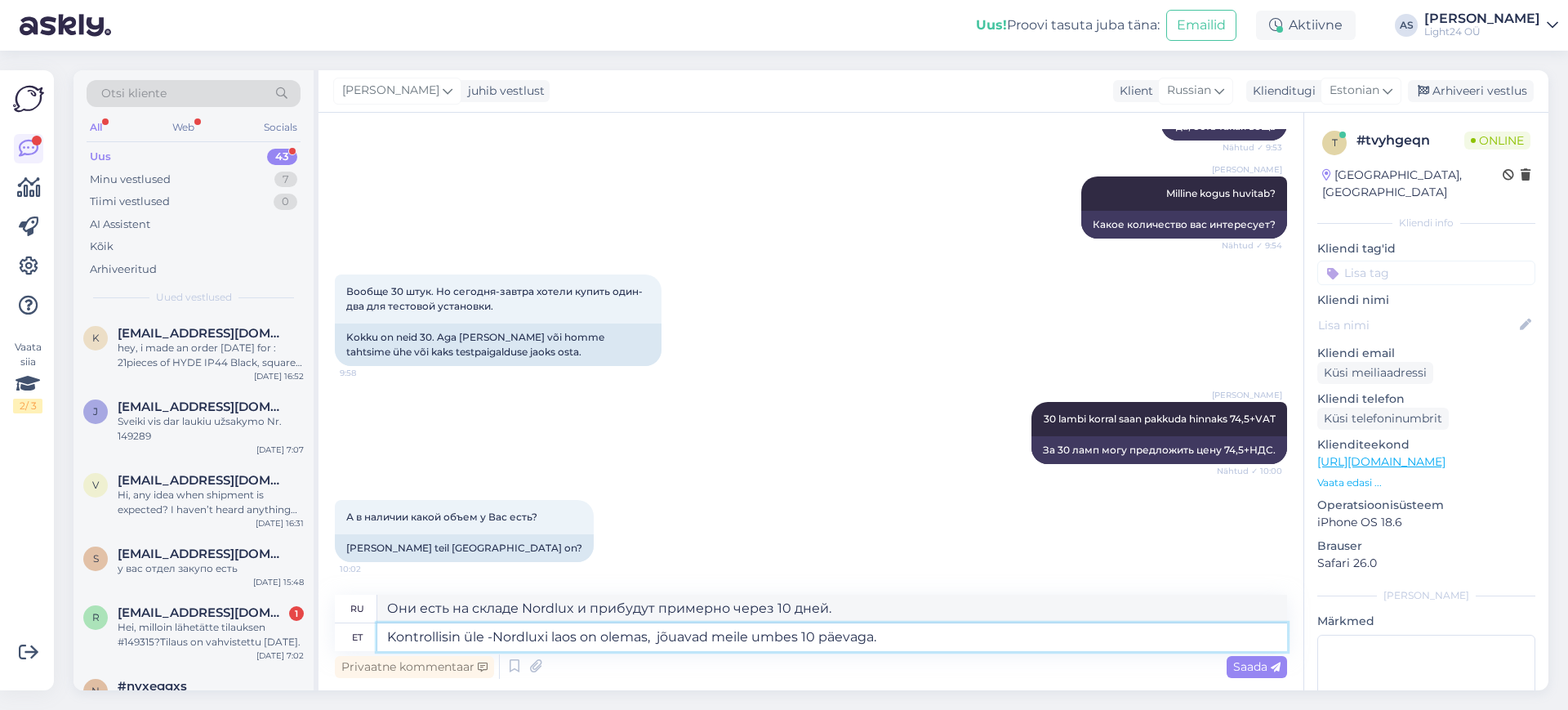
type textarea "Kontrollisin üle - Nordluxi laos on olemas, jõuavad meile umbes 10 päevaga."
type textarea "Я проверил — у Nordlux они есть на складе, прибудут примерно через 10 дней."
type textarea "Kontrollisin üle - Nordluxi laos on olemas, jõuavad meile umbes 10 päevaga."
click at [1249, 660] on span "Saada" at bounding box center [1257, 667] width 48 height 15
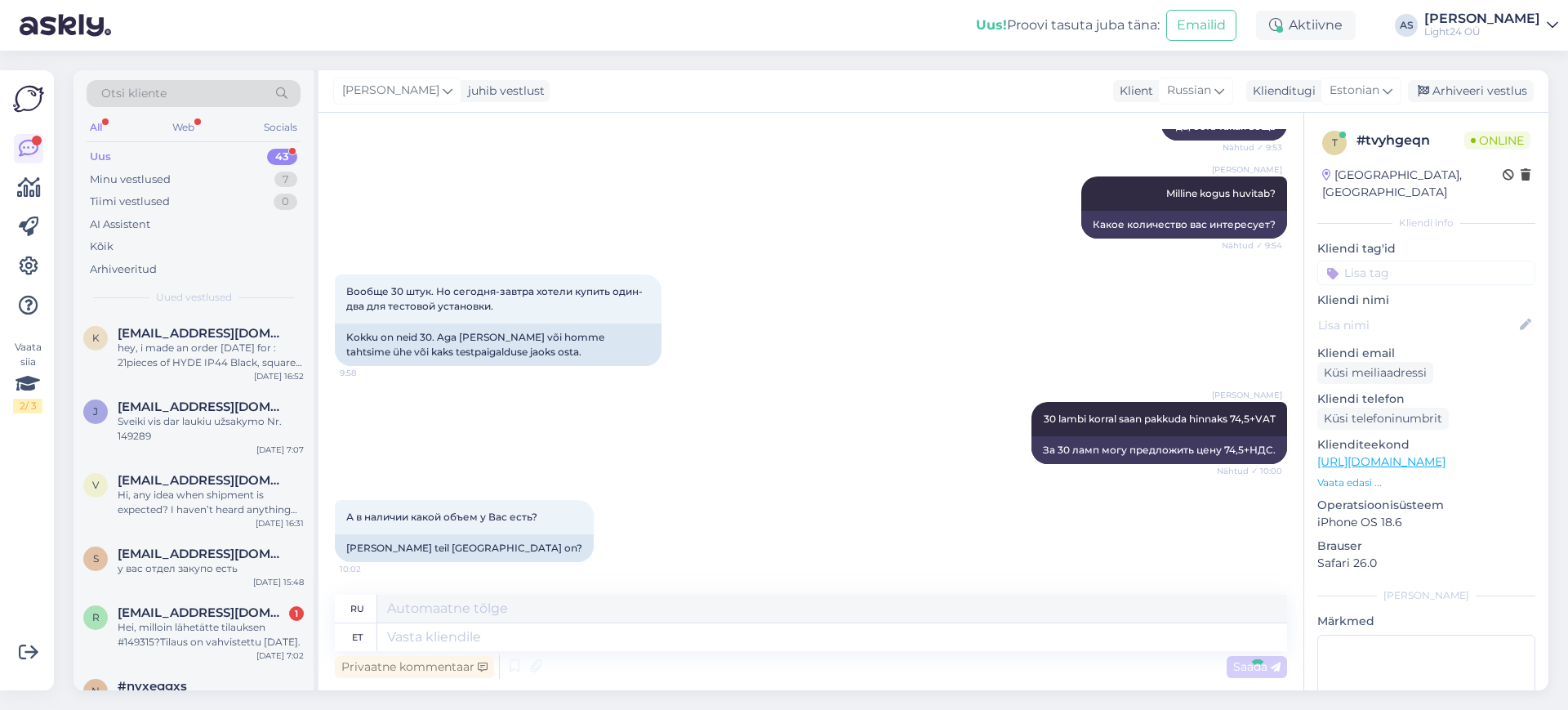
scroll to position [755, 0]
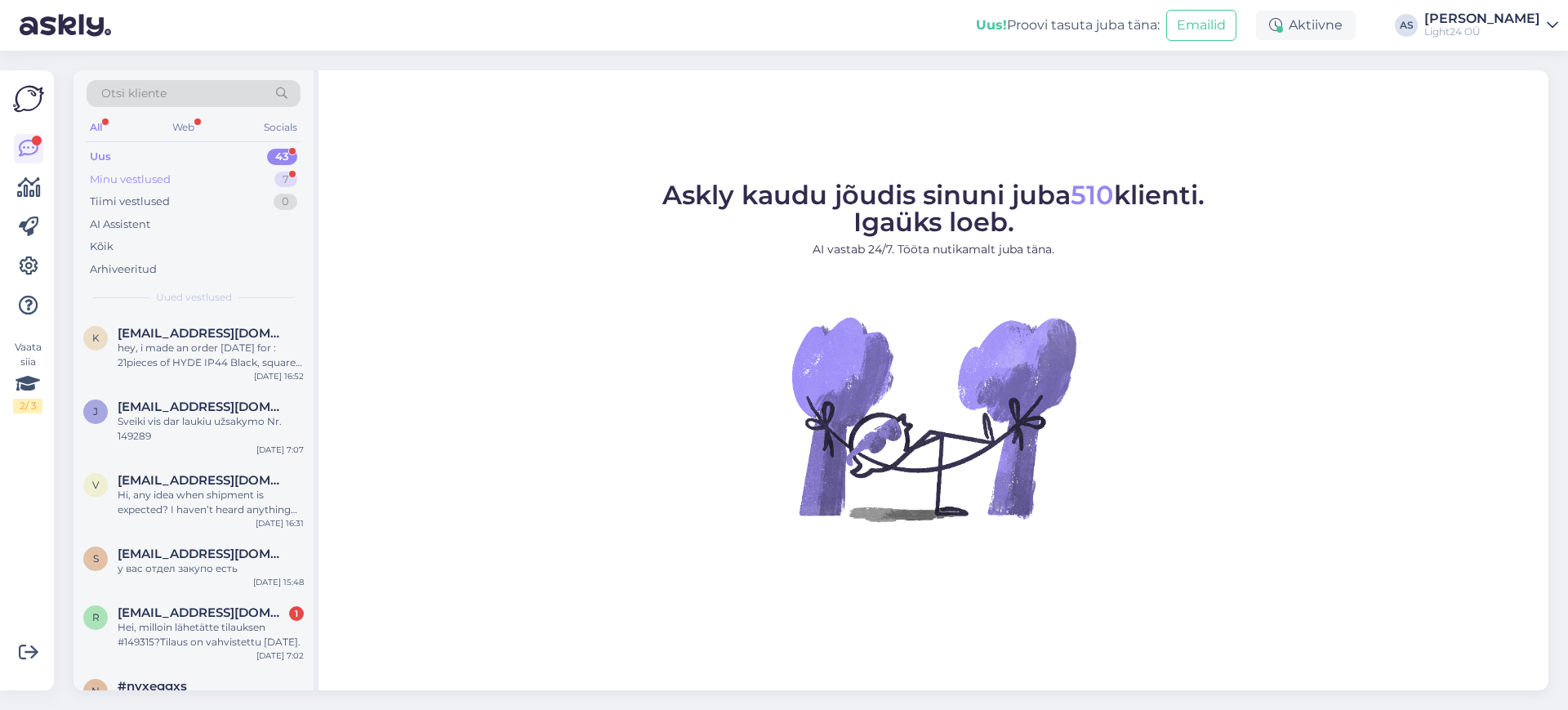
click at [137, 172] on div "Minu vestlused" at bounding box center [130, 180] width 81 height 16
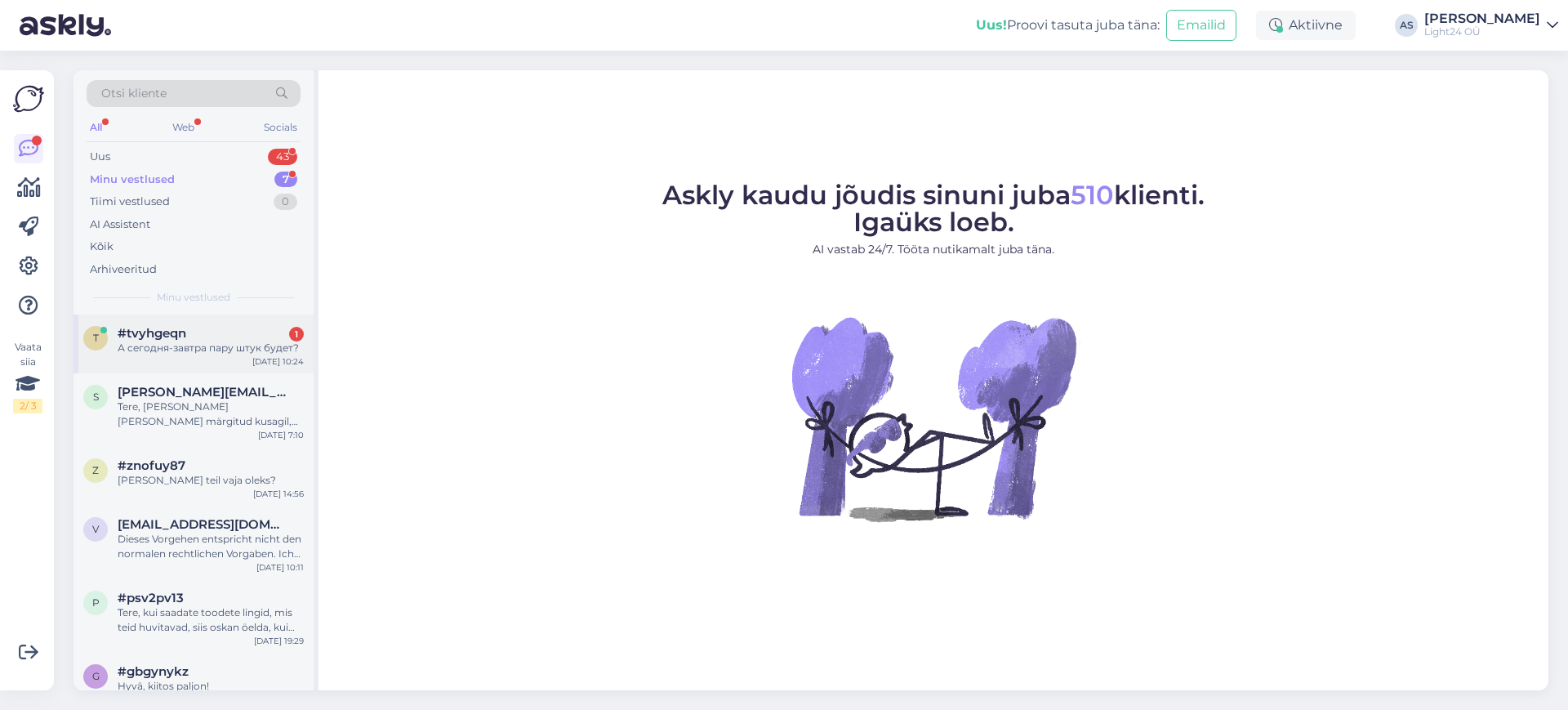
click at [224, 354] on div "А сегодня-завтра пару штук будет?" at bounding box center [211, 348] width 186 height 15
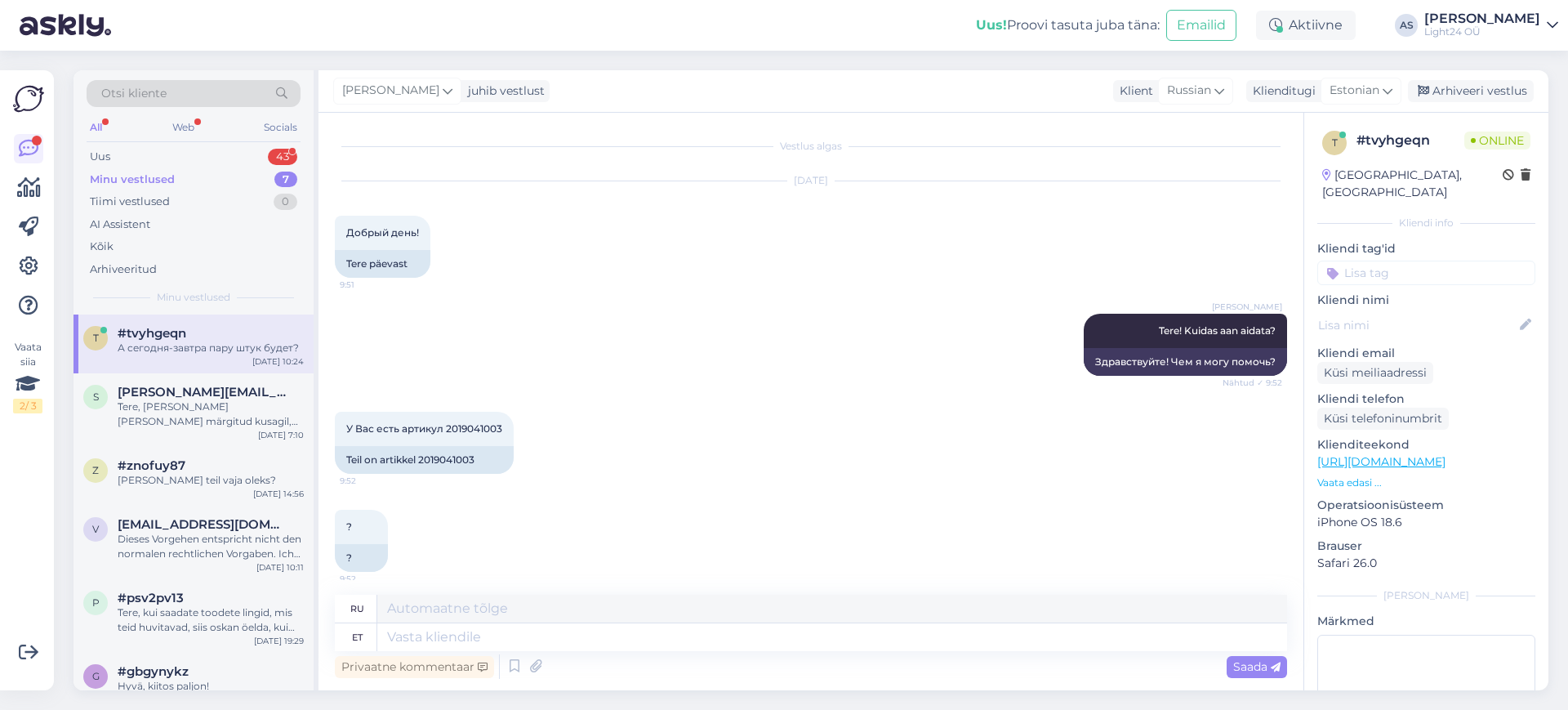
scroll to position [853, 0]
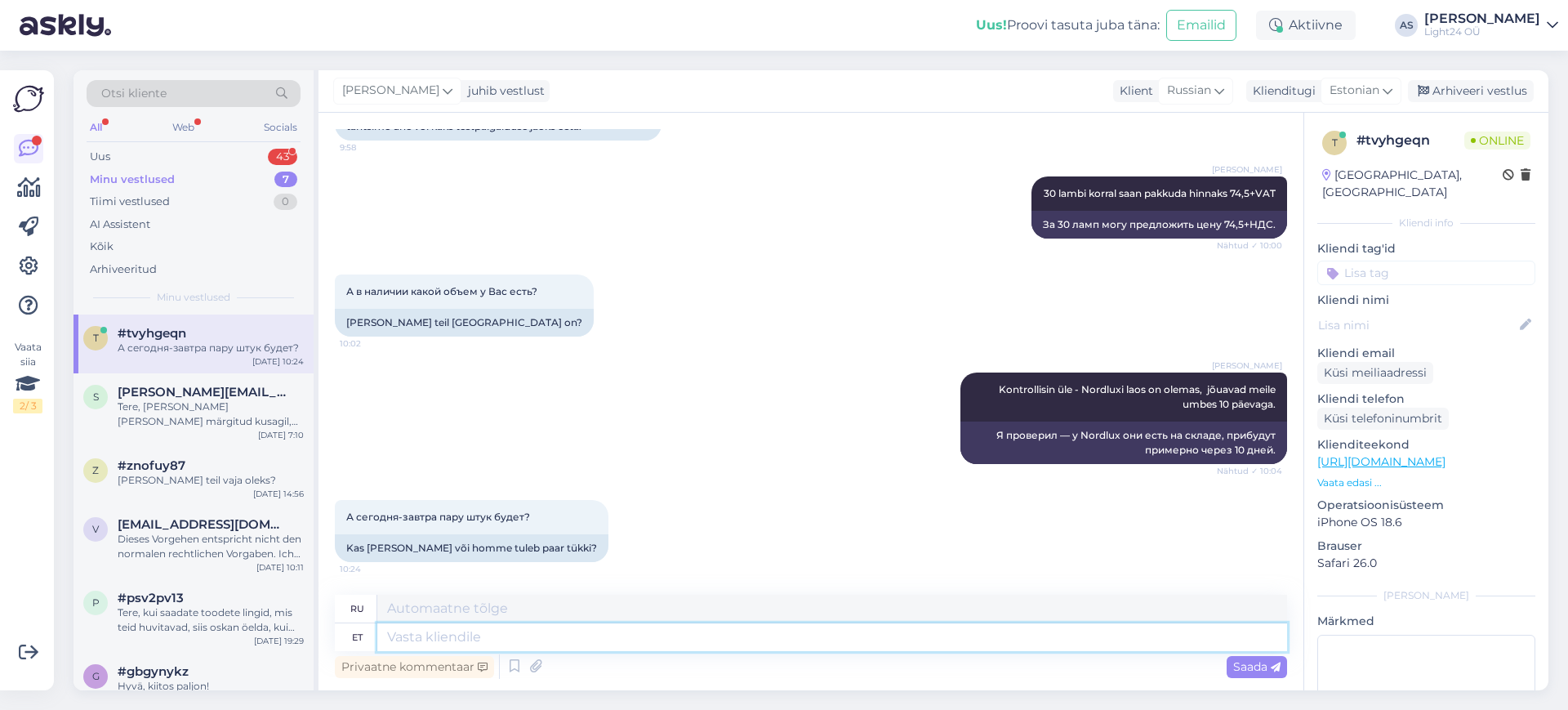
click at [504, 639] on textarea at bounding box center [831, 638] width 910 height 28
type textarea "nii"
type textarea "так"
type textarea "nii kiiresti ei"
type textarea "так быстро"
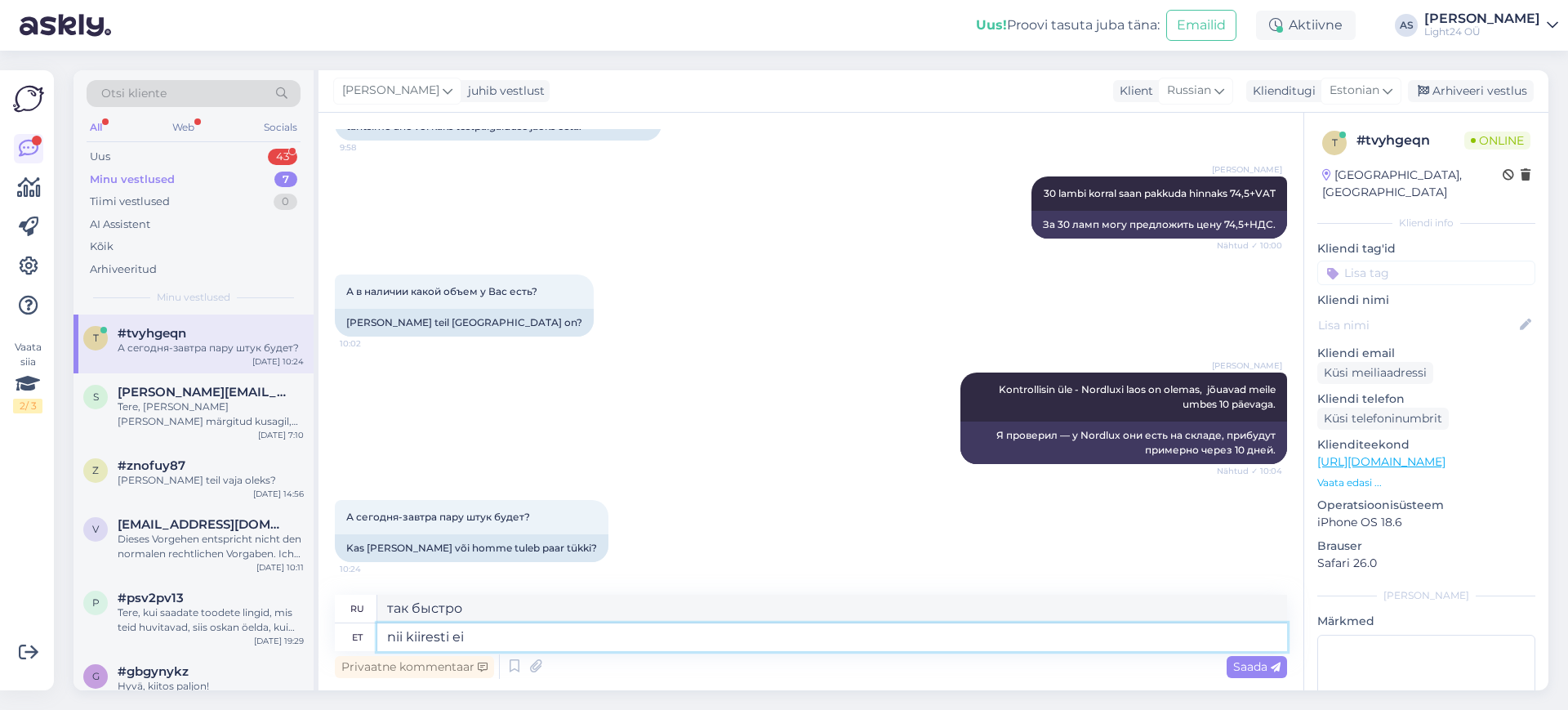
type textarea "nii kiiresti ei o"
type textarea "не так быстро"
type textarea "nii kiiresti ei ole kahjuks võ"
type textarea "К сожалению, это не так быстро."
type textarea "nii kiiresti ei ole kahjuks võimalik"
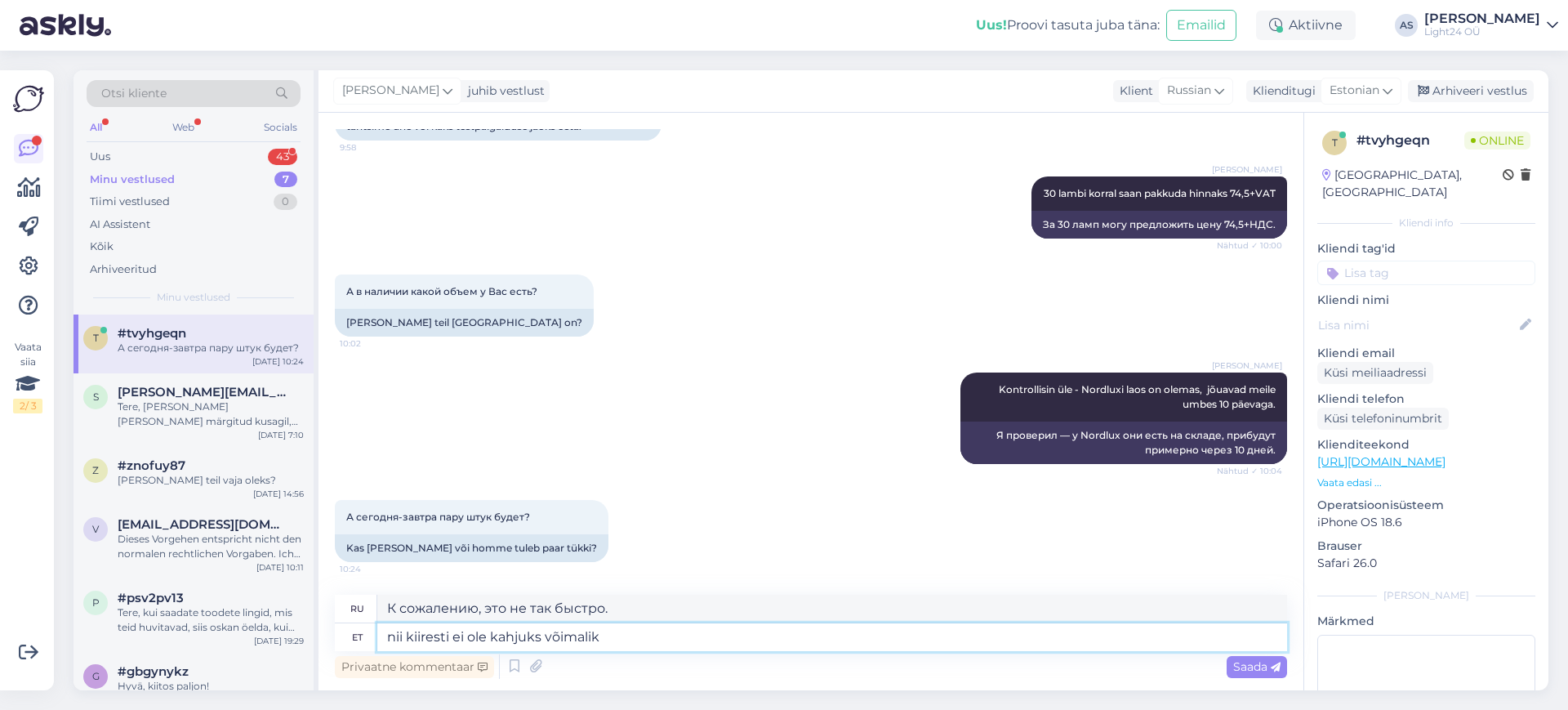
type textarea "К сожалению, так быстро это сделать невозможно."
type textarea "nii kiiresti ei ole kahjuks võimalik"
click at [1252, 666] on span "Saada" at bounding box center [1257, 667] width 48 height 15
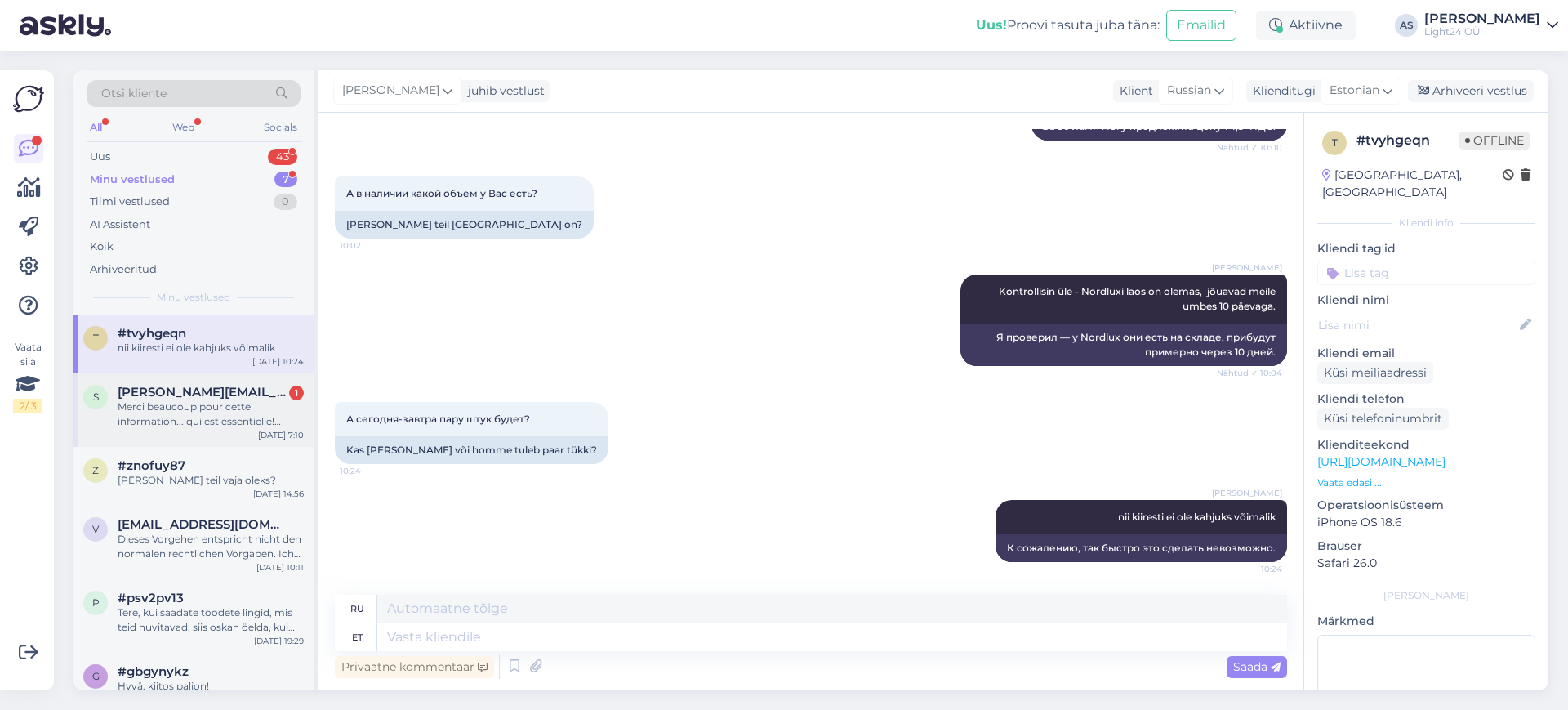
click at [206, 412] on div "Merci beaucoup pour cette information... qui est essentielle! Bonne journée." at bounding box center [211, 414] width 186 height 30
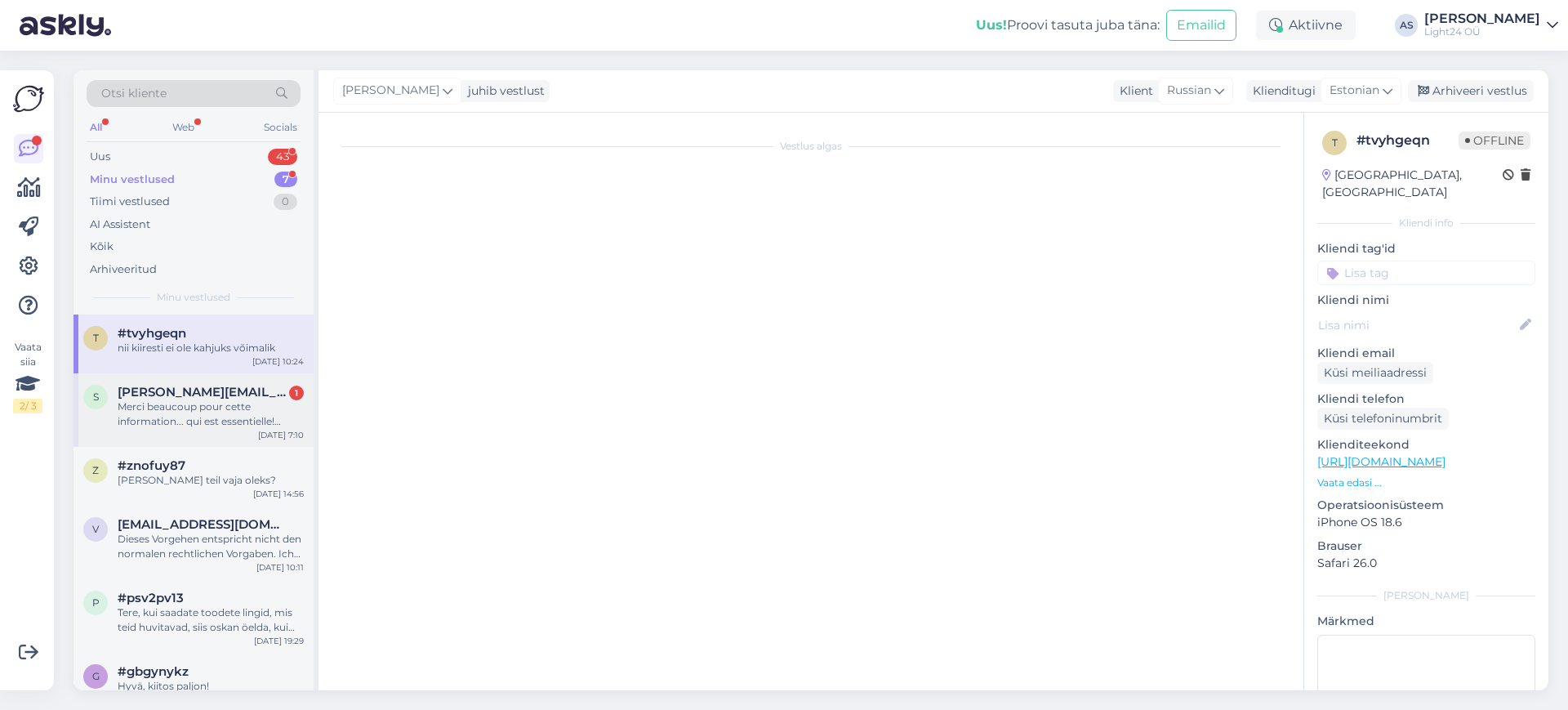
scroll to position [128, 0]
